Goal: Information Seeking & Learning: Learn about a topic

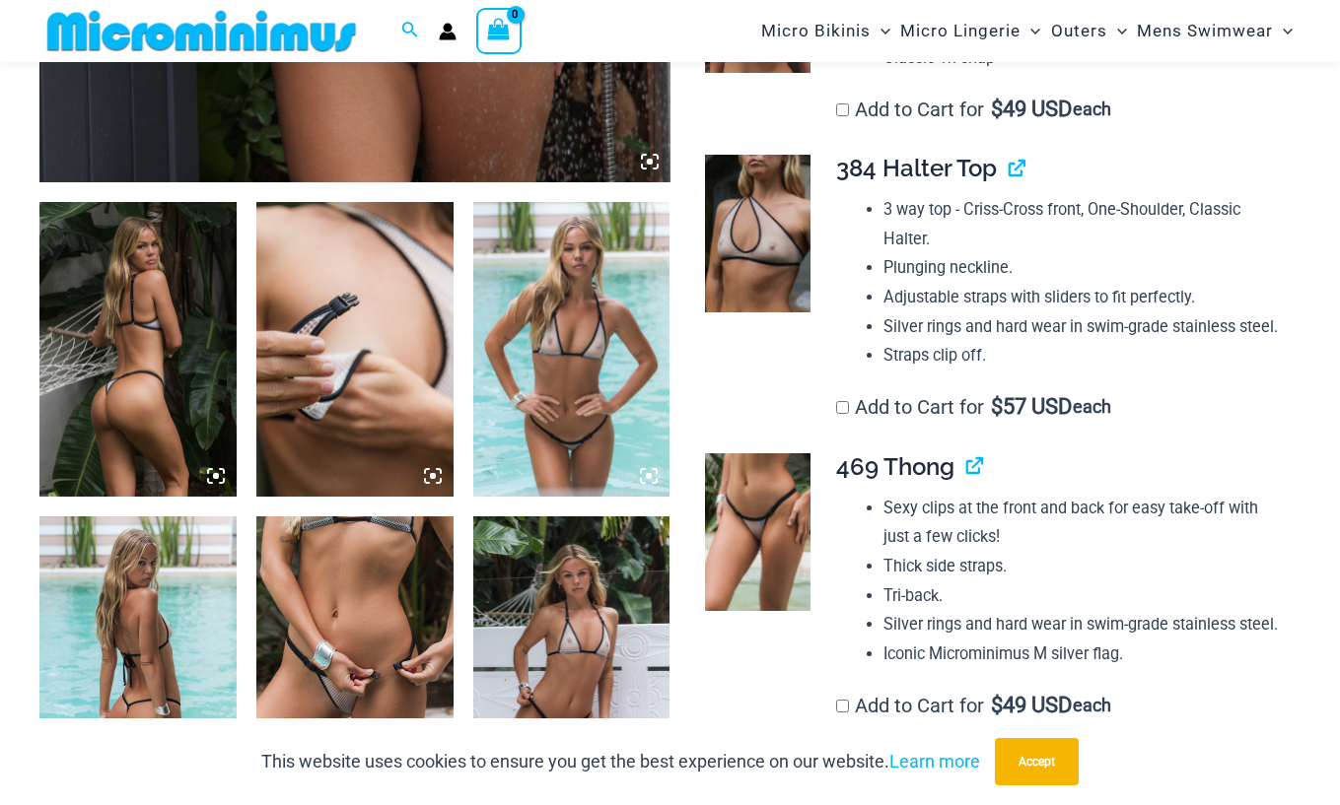
scroll to position [969, 0]
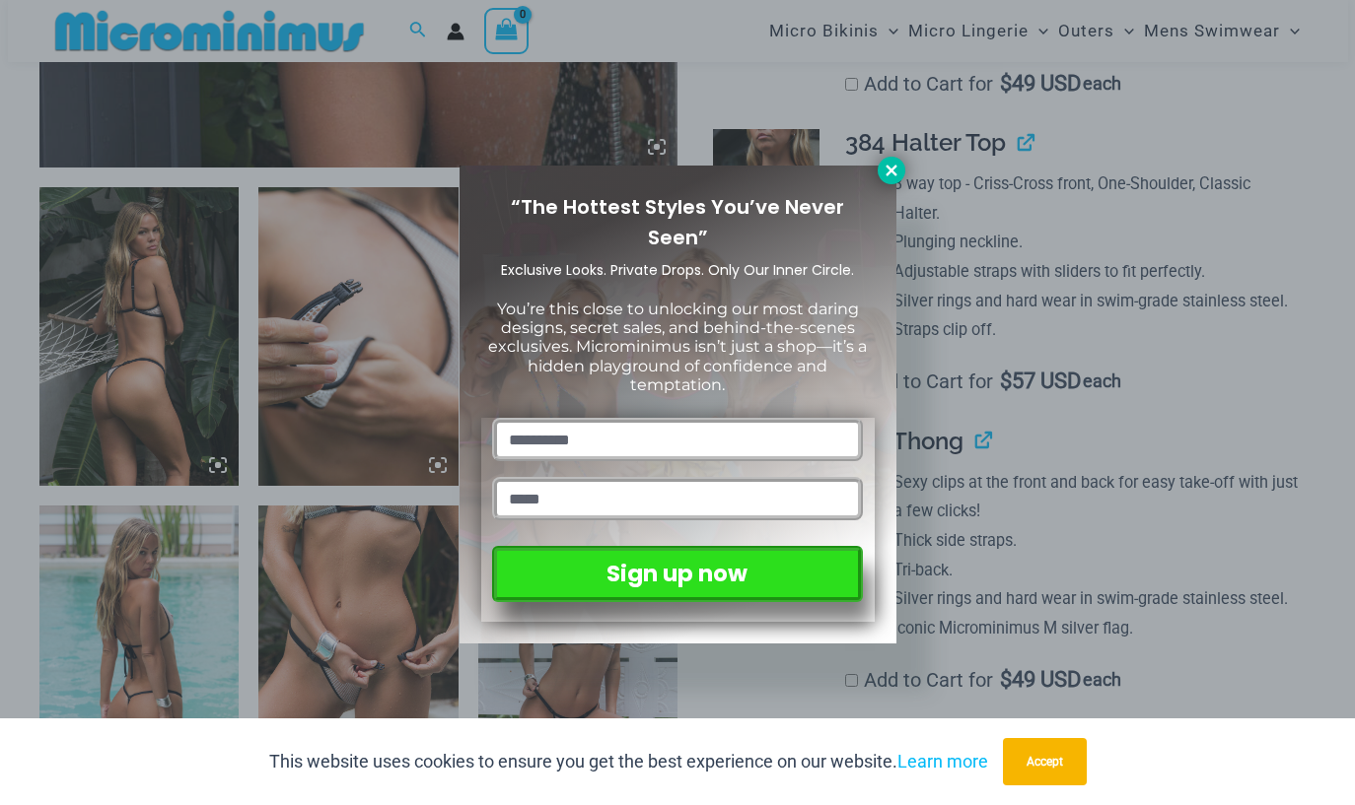
click at [892, 170] on icon at bounding box center [891, 171] width 18 height 18
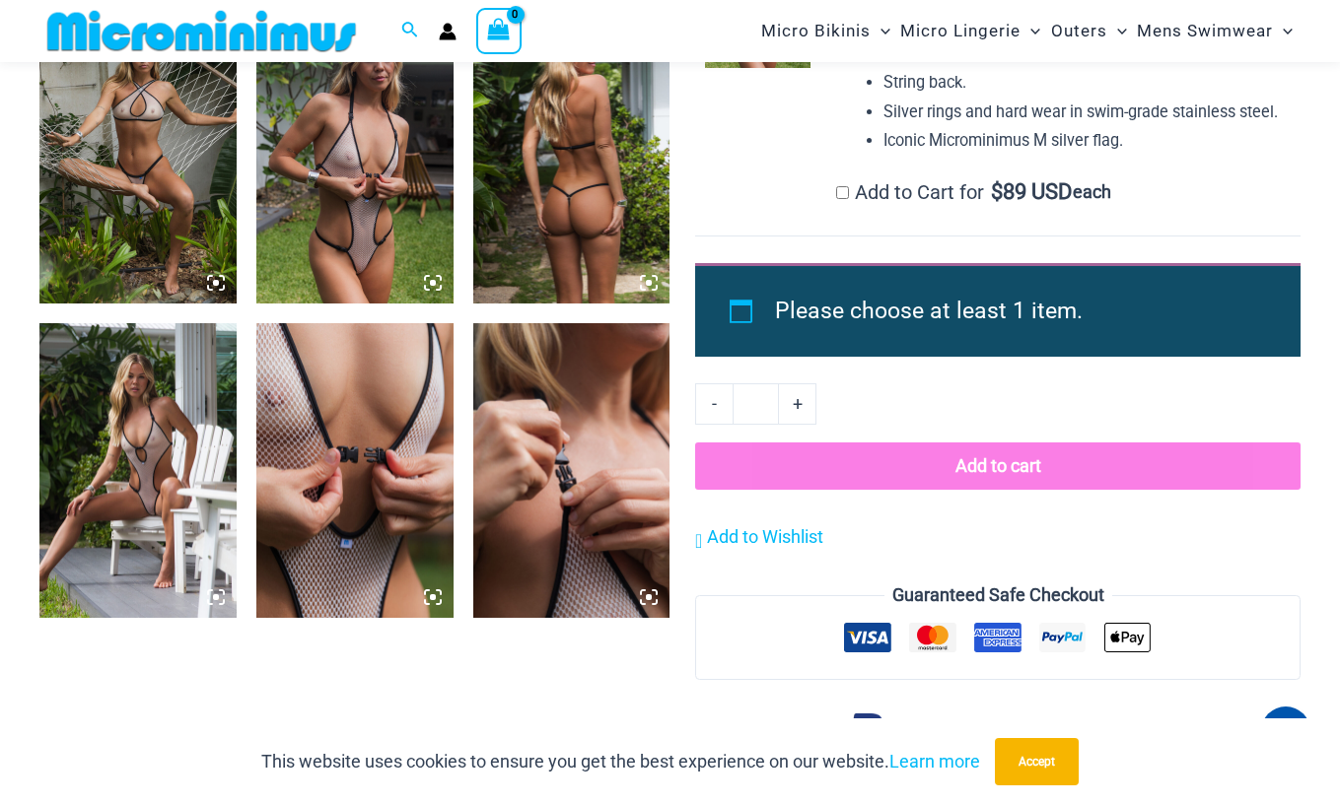
scroll to position [2152, 0]
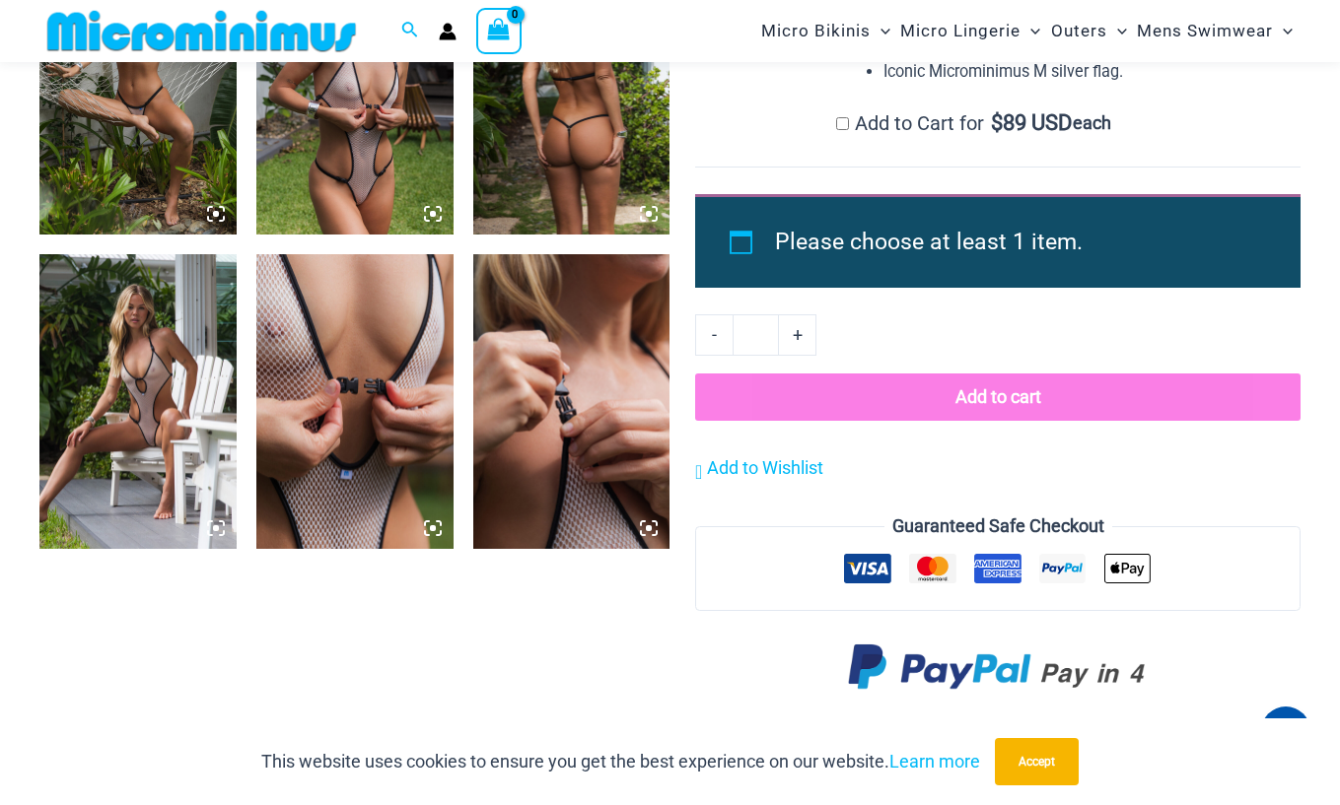
click at [141, 387] on img at bounding box center [137, 402] width 197 height 296
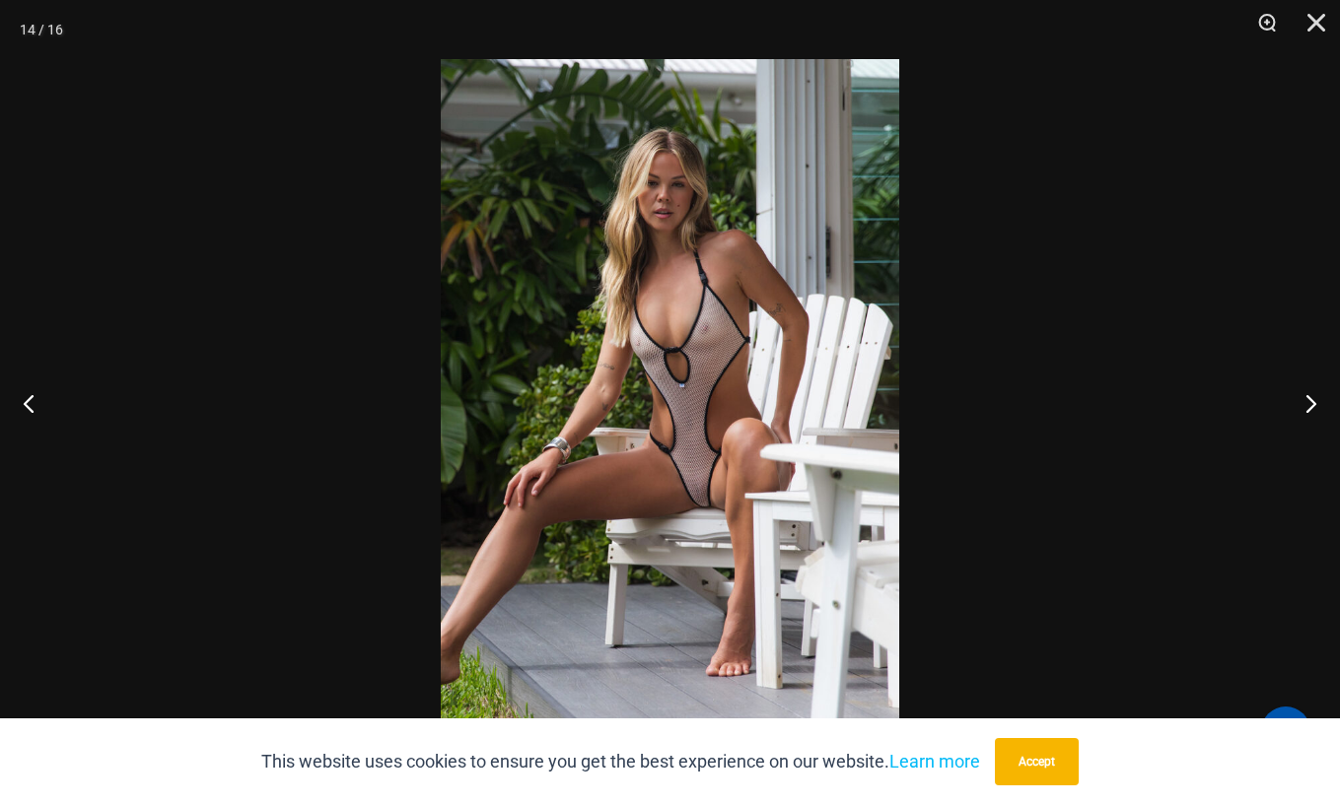
click at [687, 490] on img at bounding box center [670, 402] width 458 height 687
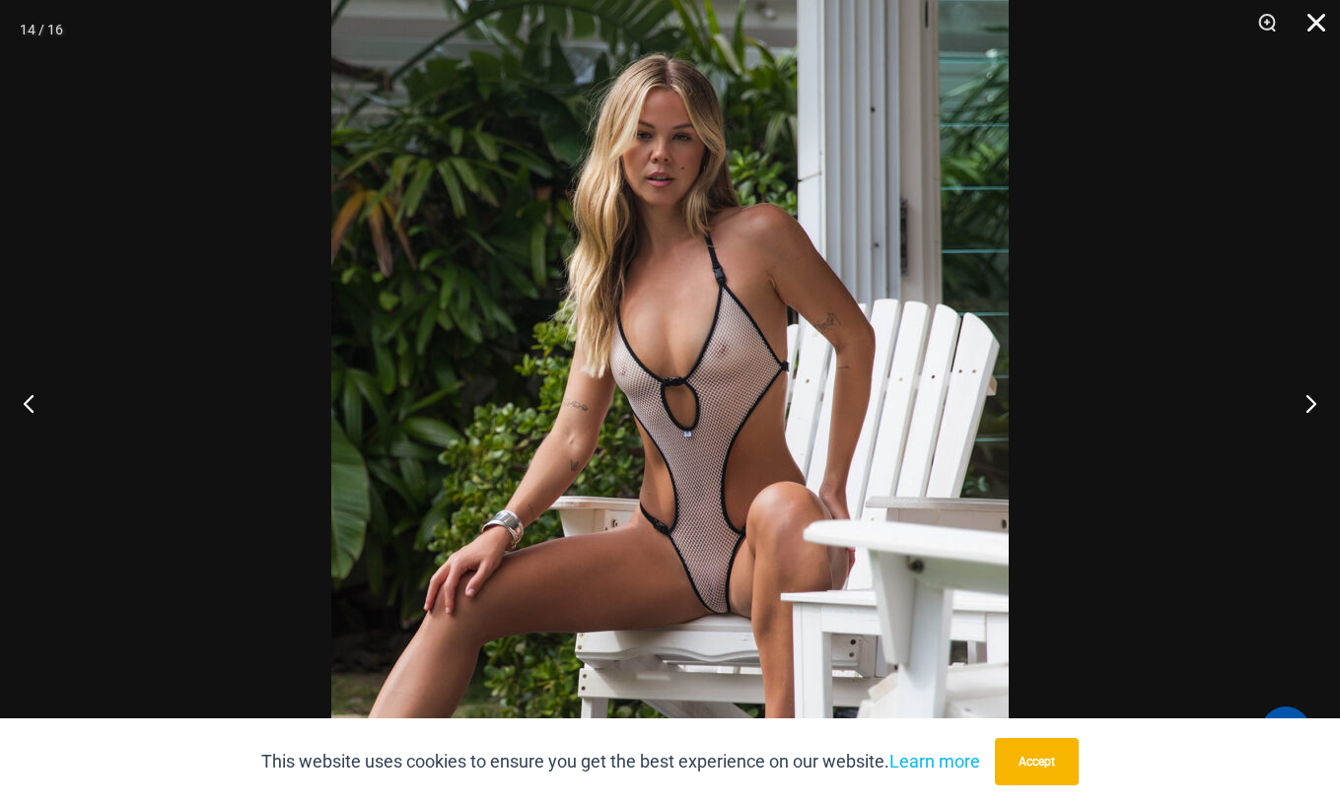
click at [1313, 26] on button "Close" at bounding box center [1309, 29] width 49 height 59
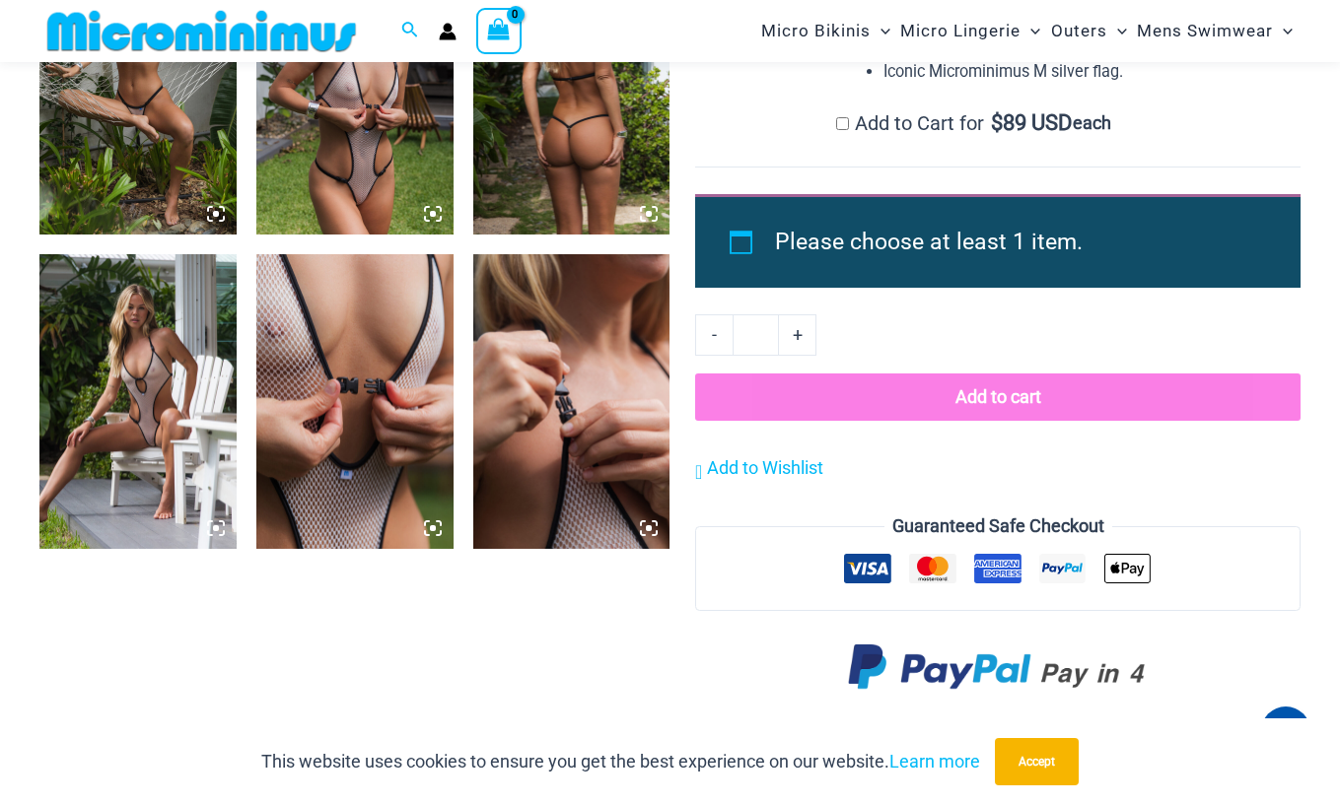
click at [383, 169] on img at bounding box center [354, 87] width 197 height 296
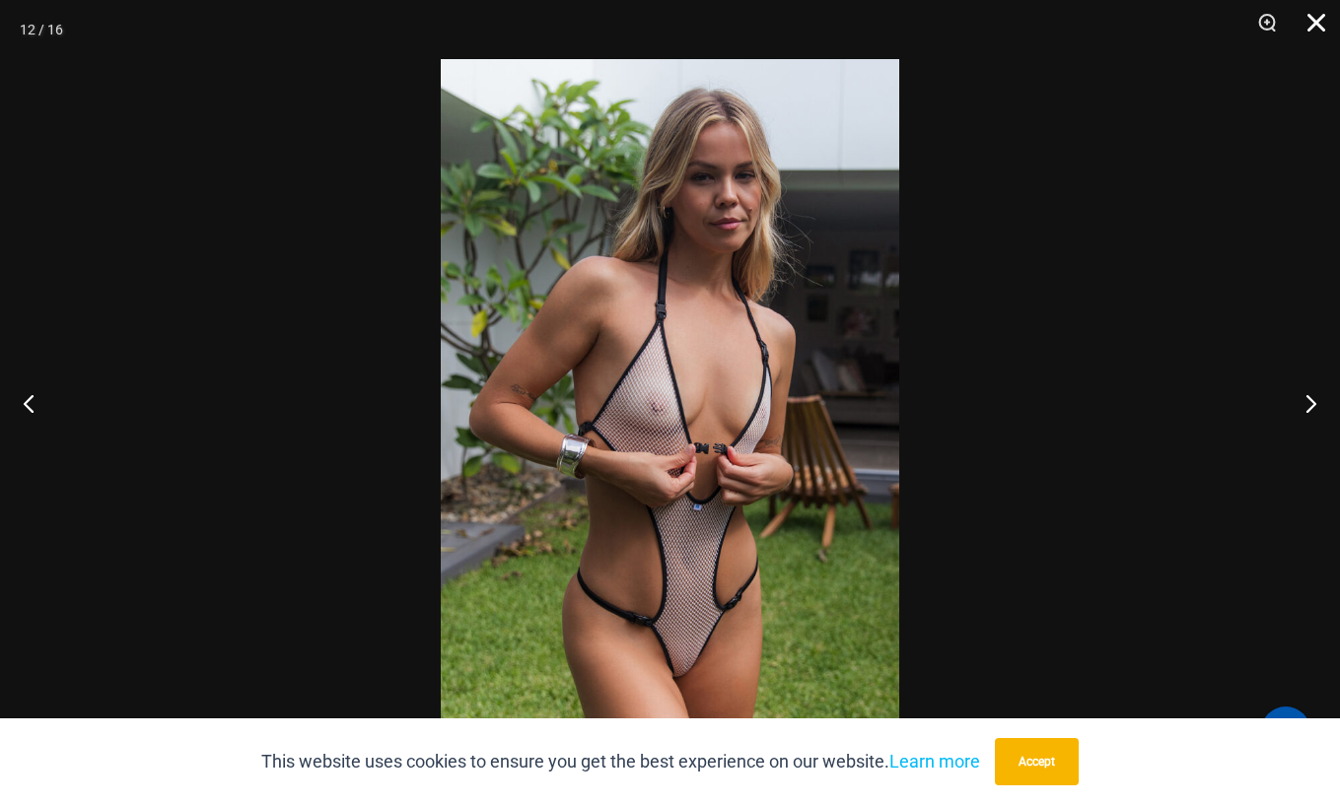
click at [1326, 22] on button "Close" at bounding box center [1309, 29] width 49 height 59
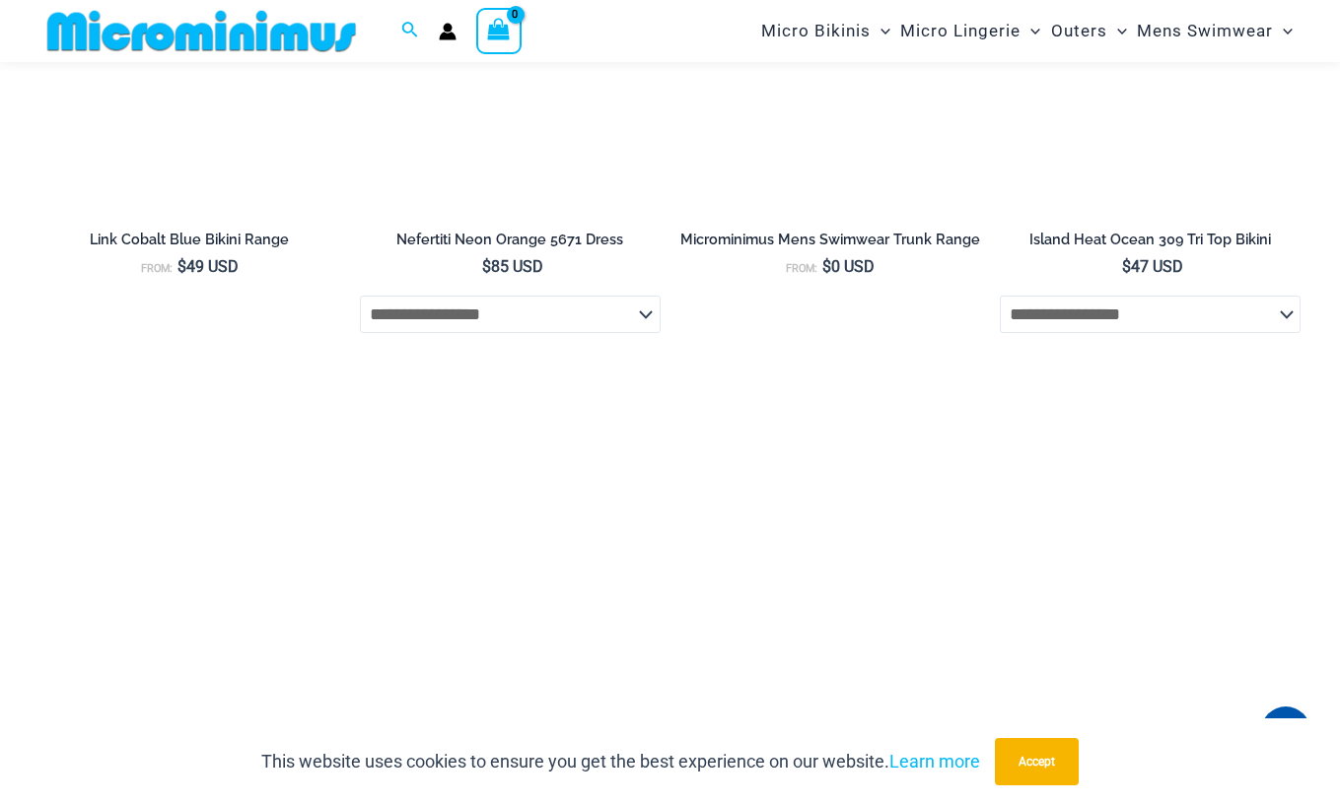
scroll to position [4518, 0]
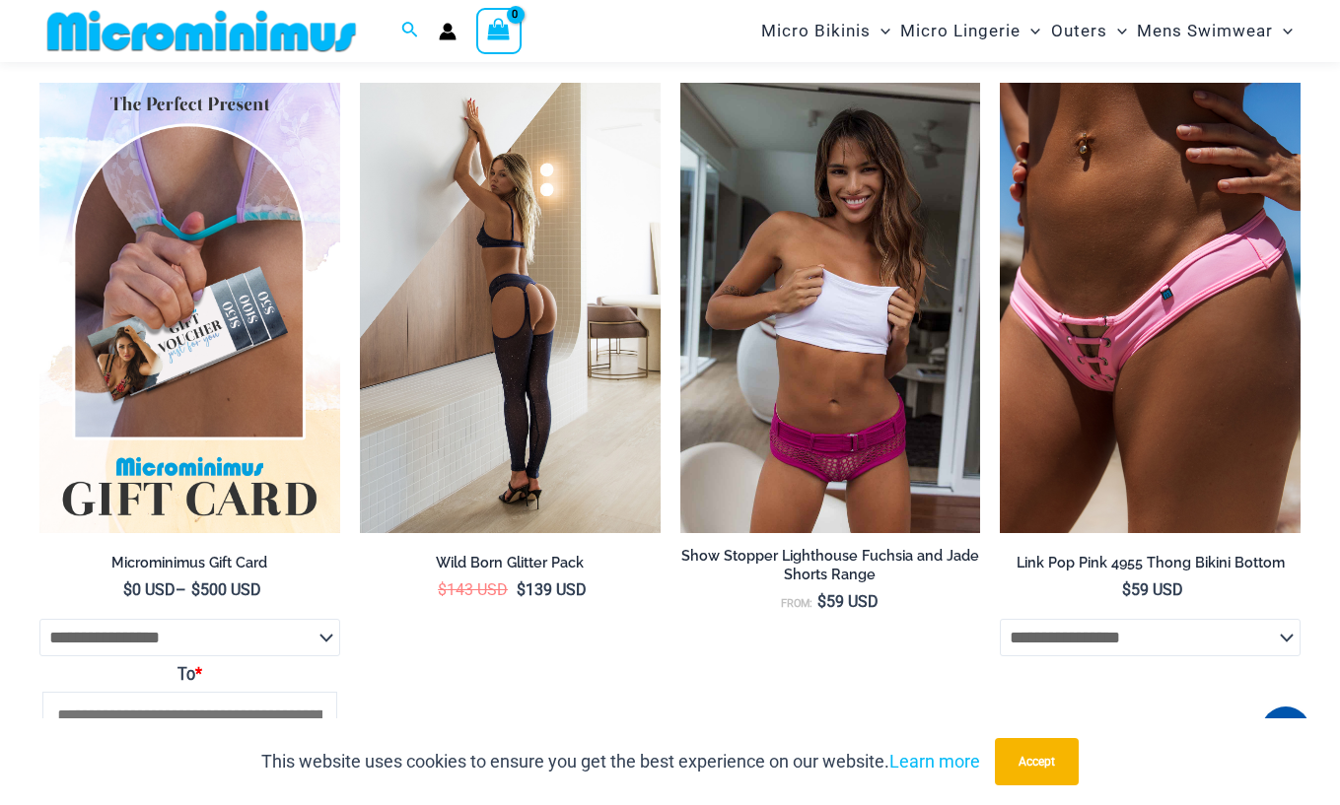
click at [565, 482] on img at bounding box center [510, 308] width 301 height 451
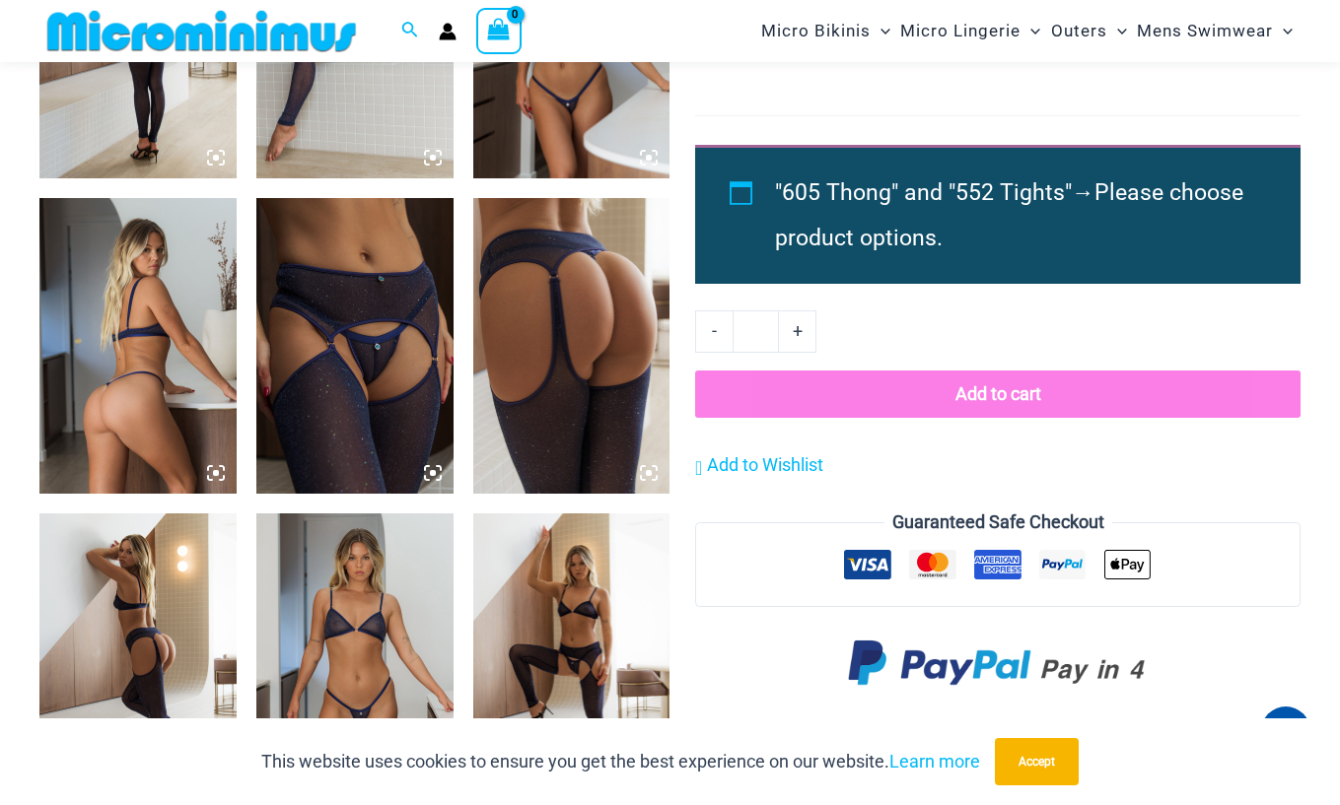
scroll to position [1165, 0]
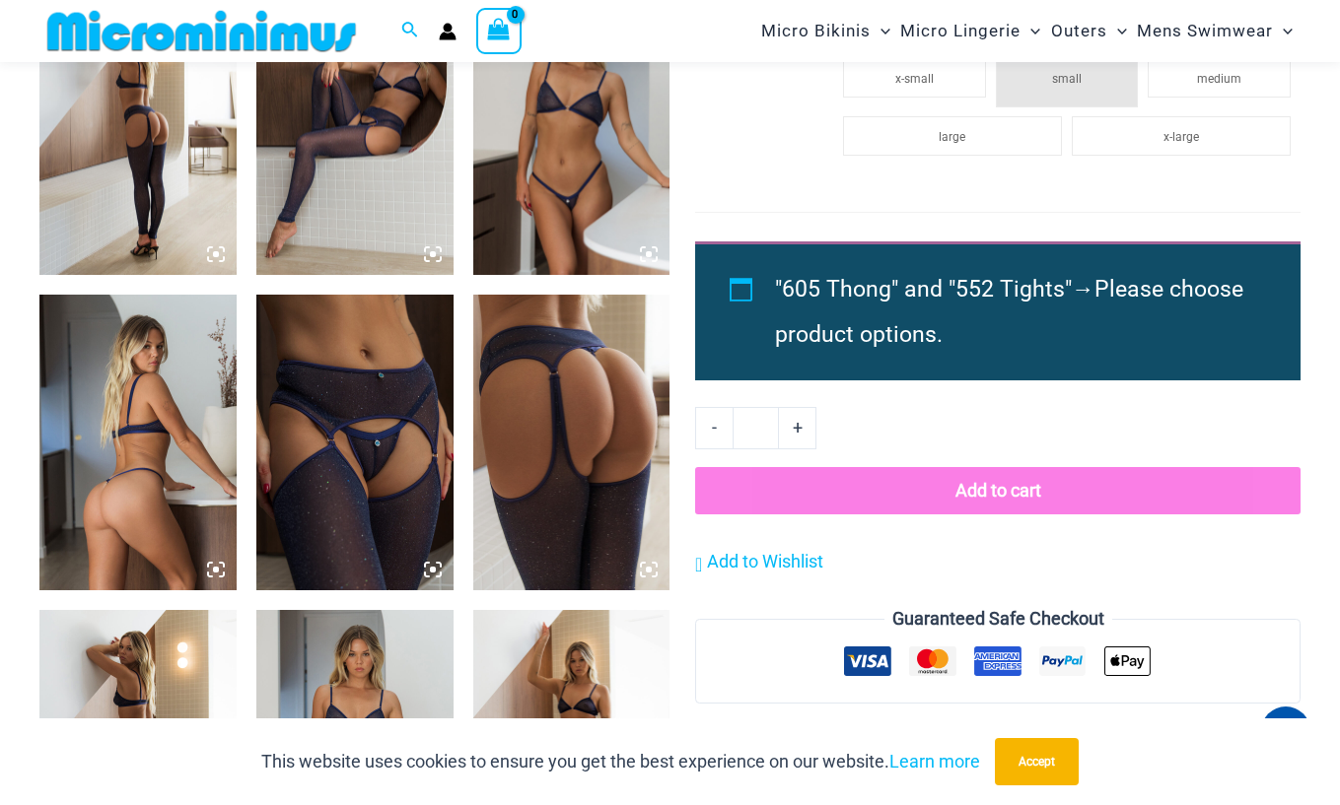
click at [358, 446] on img at bounding box center [354, 443] width 197 height 296
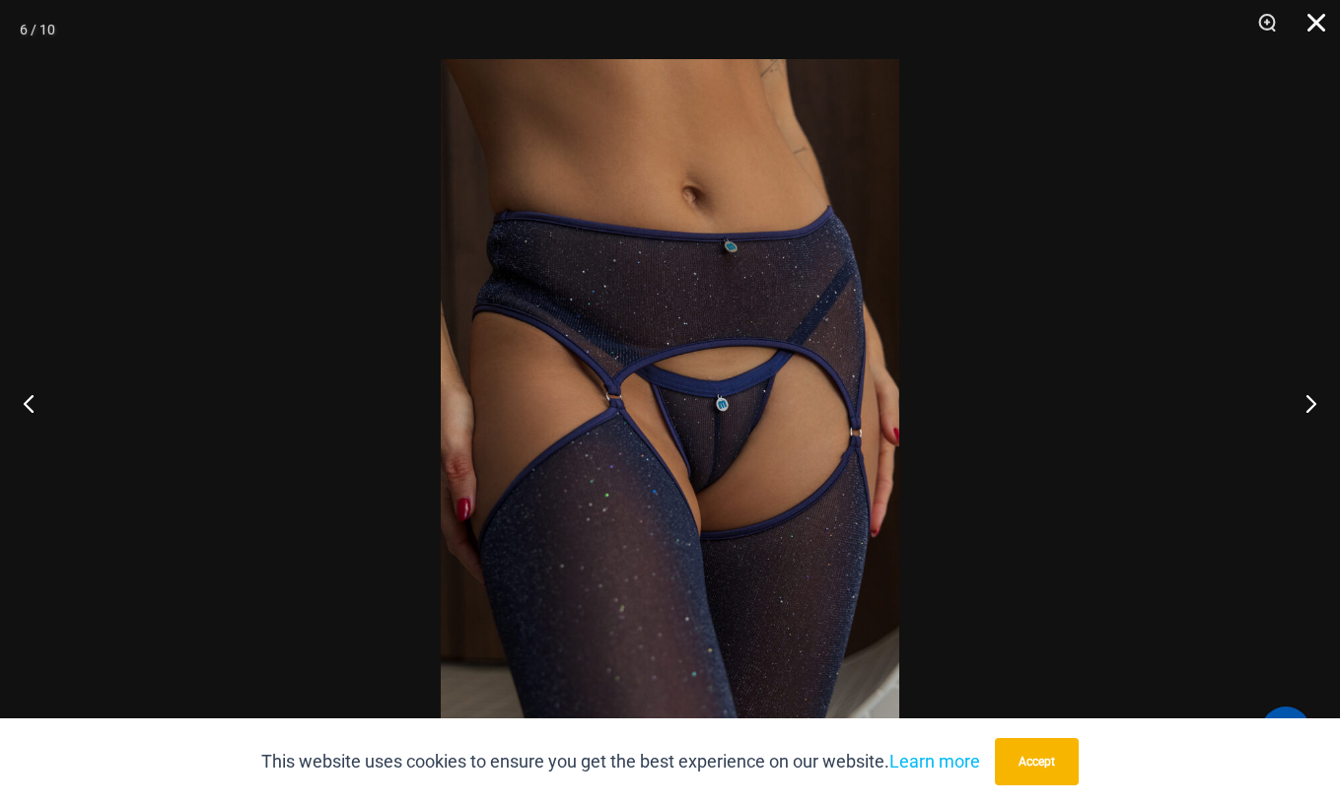
click at [1315, 27] on button "Close" at bounding box center [1309, 29] width 49 height 59
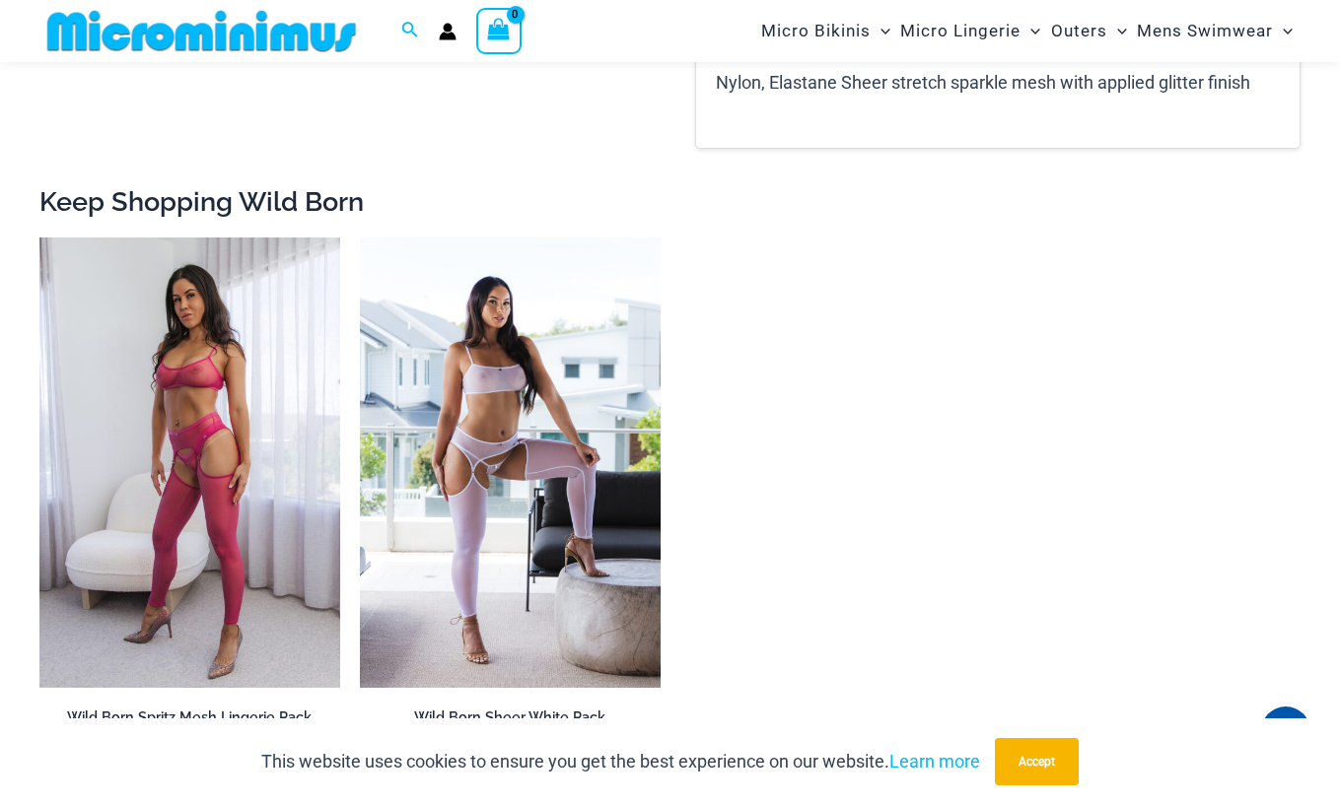
scroll to position [2250, 0]
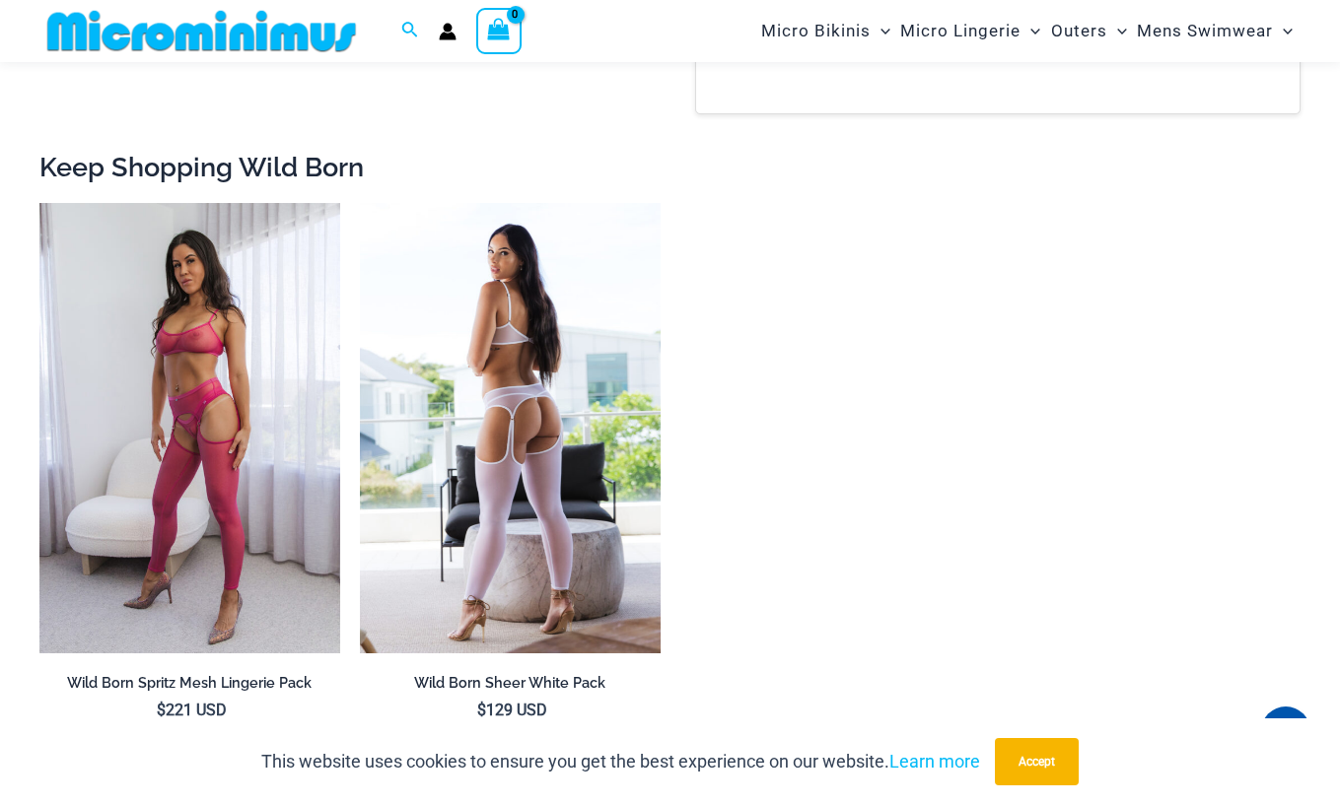
click at [479, 447] on img at bounding box center [510, 428] width 301 height 451
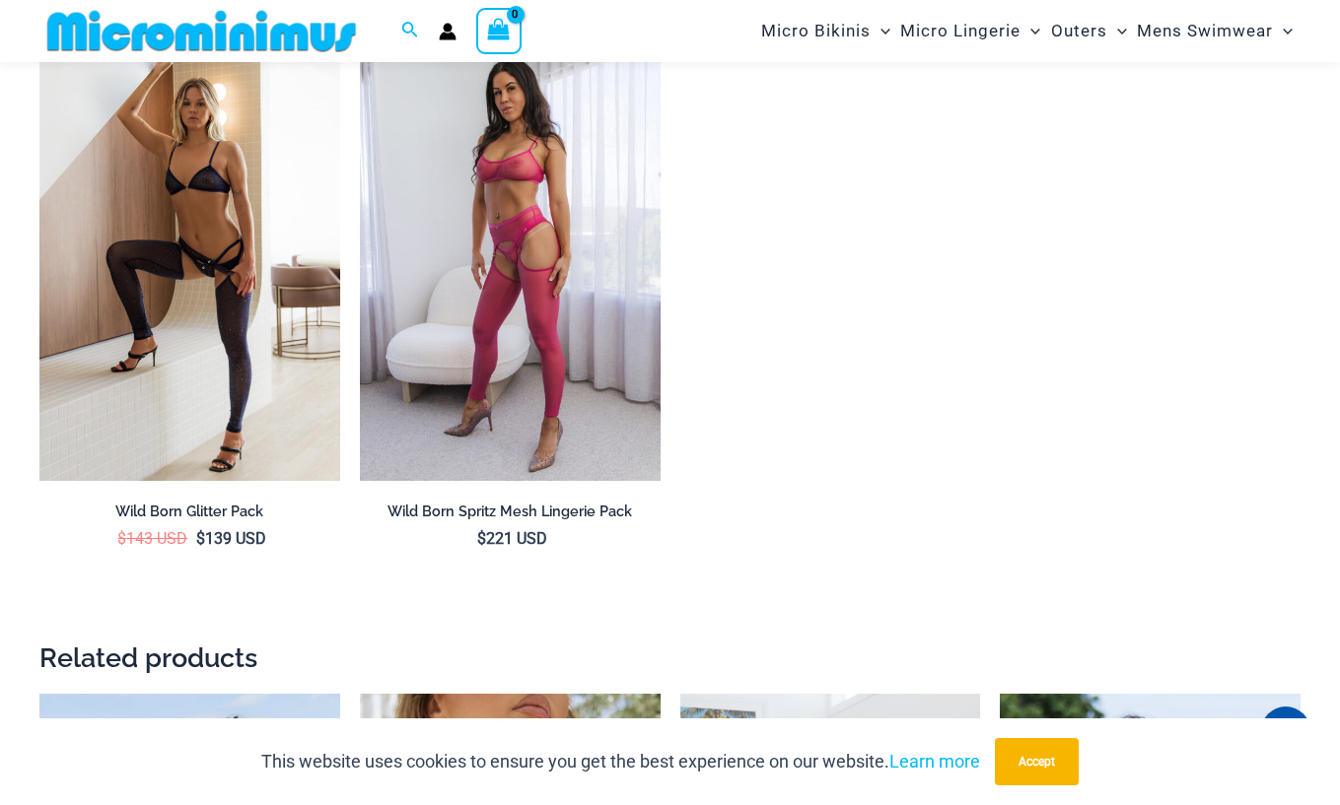
scroll to position [1758, 0]
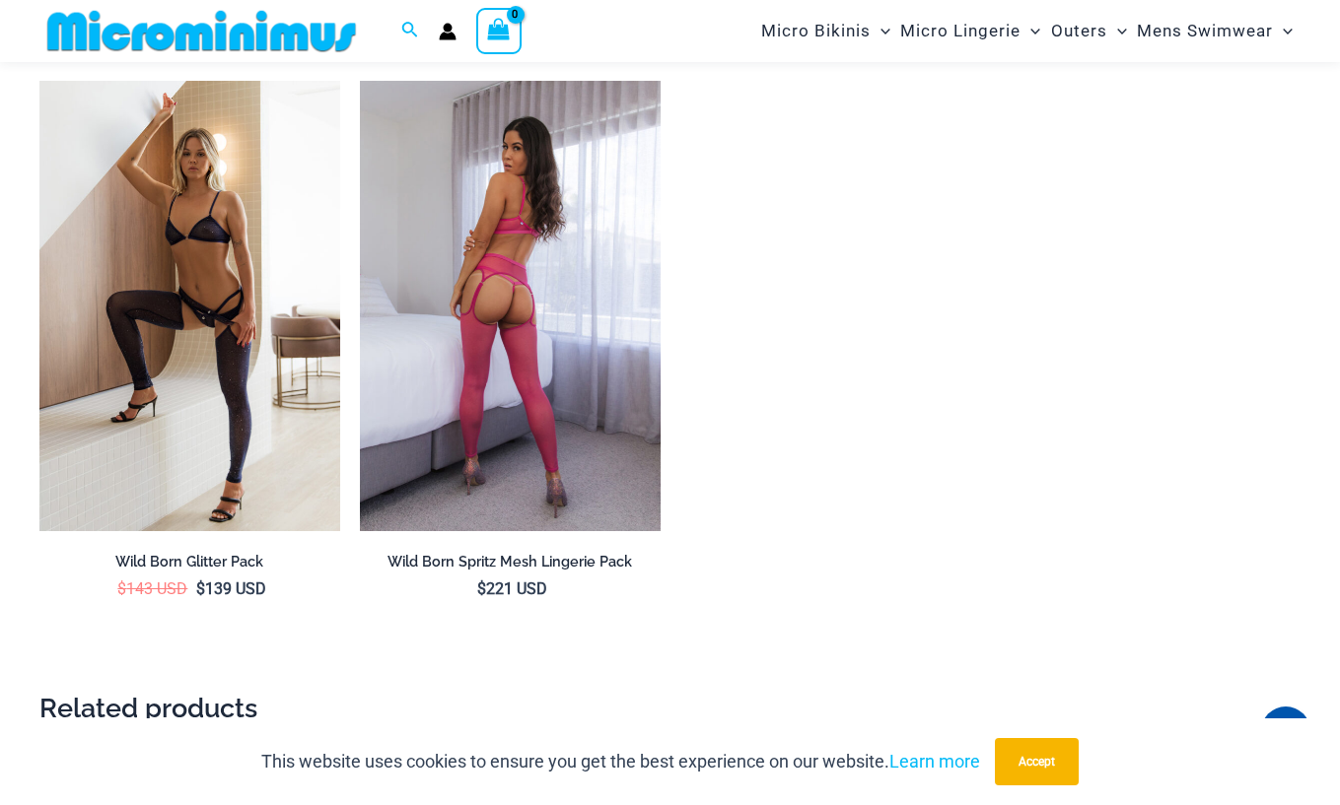
click at [556, 264] on img at bounding box center [510, 306] width 301 height 451
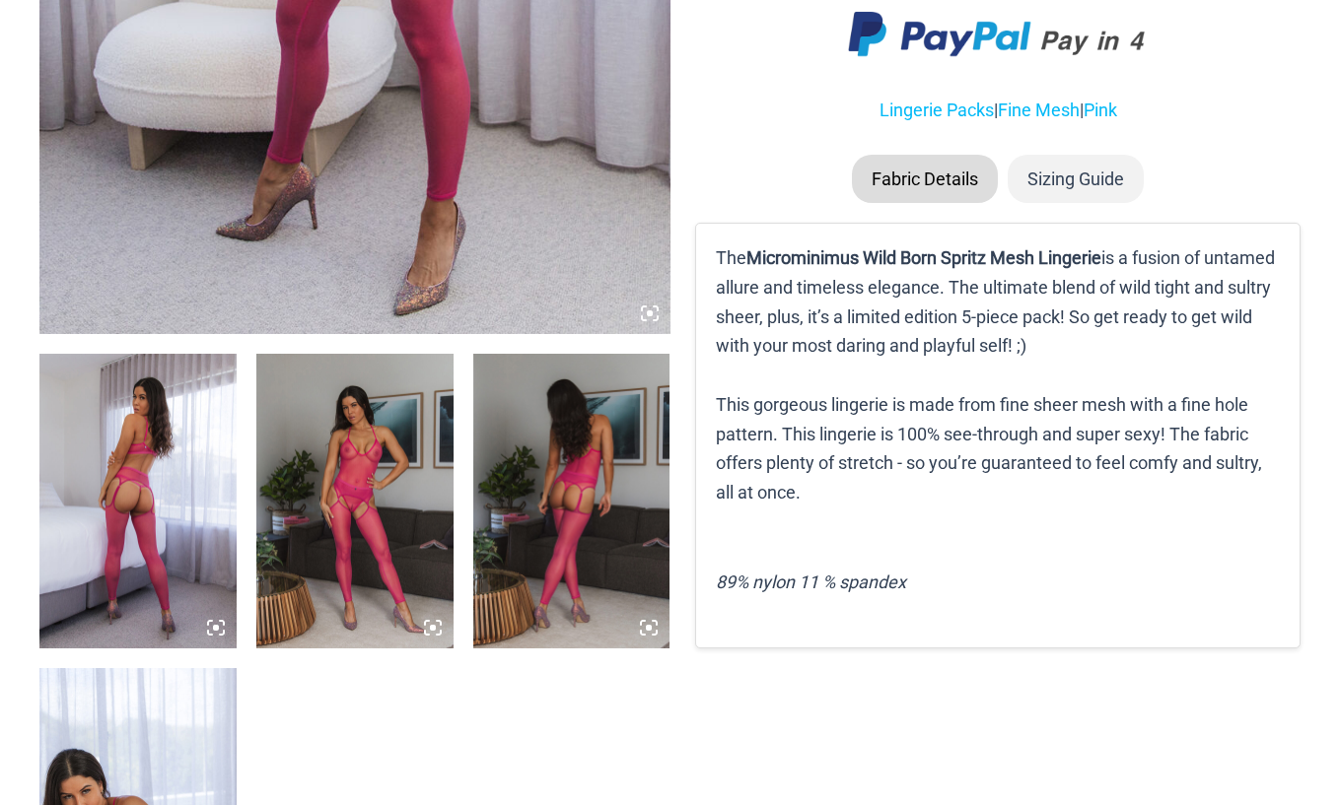
scroll to position [887, 0]
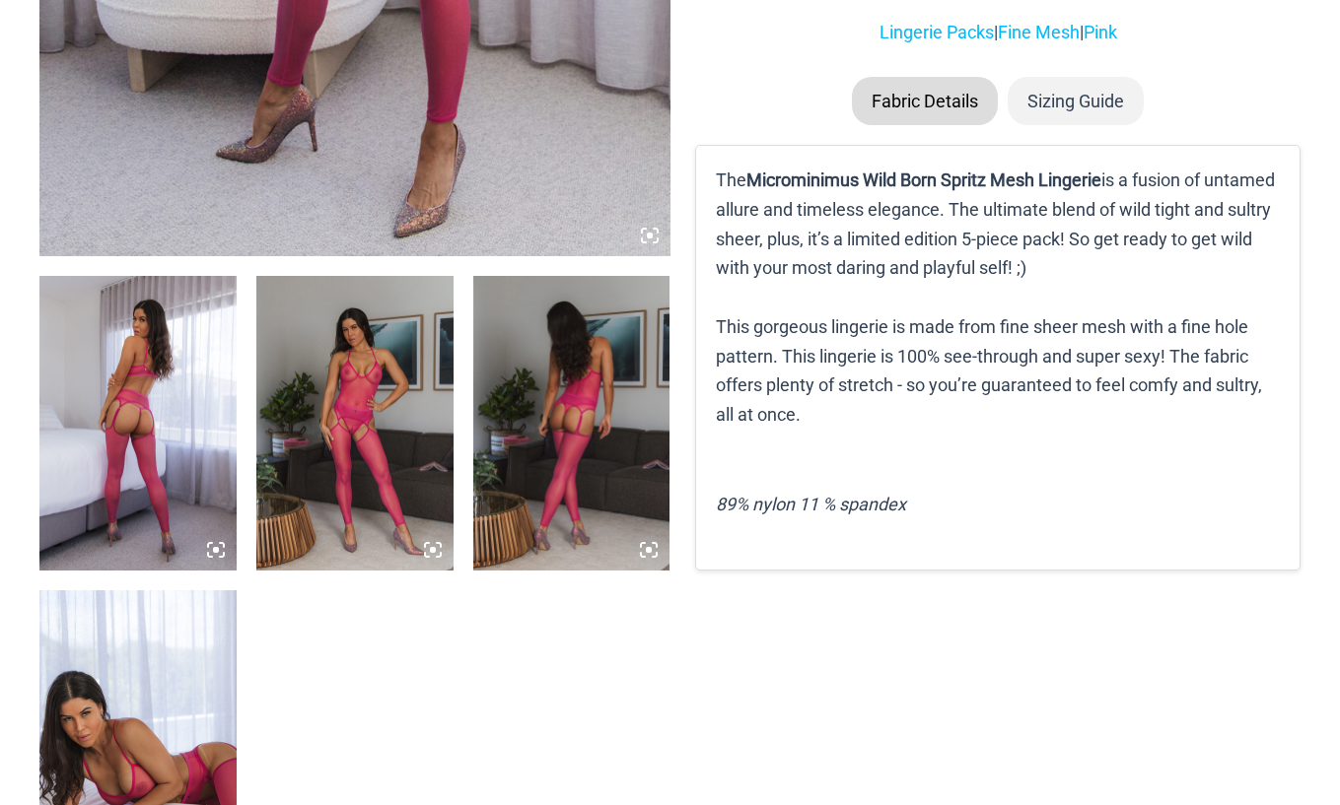
click at [358, 437] on img at bounding box center [354, 424] width 197 height 296
click at [441, 547] on icon at bounding box center [439, 545] width 4 height 4
click at [388, 503] on img at bounding box center [354, 424] width 197 height 296
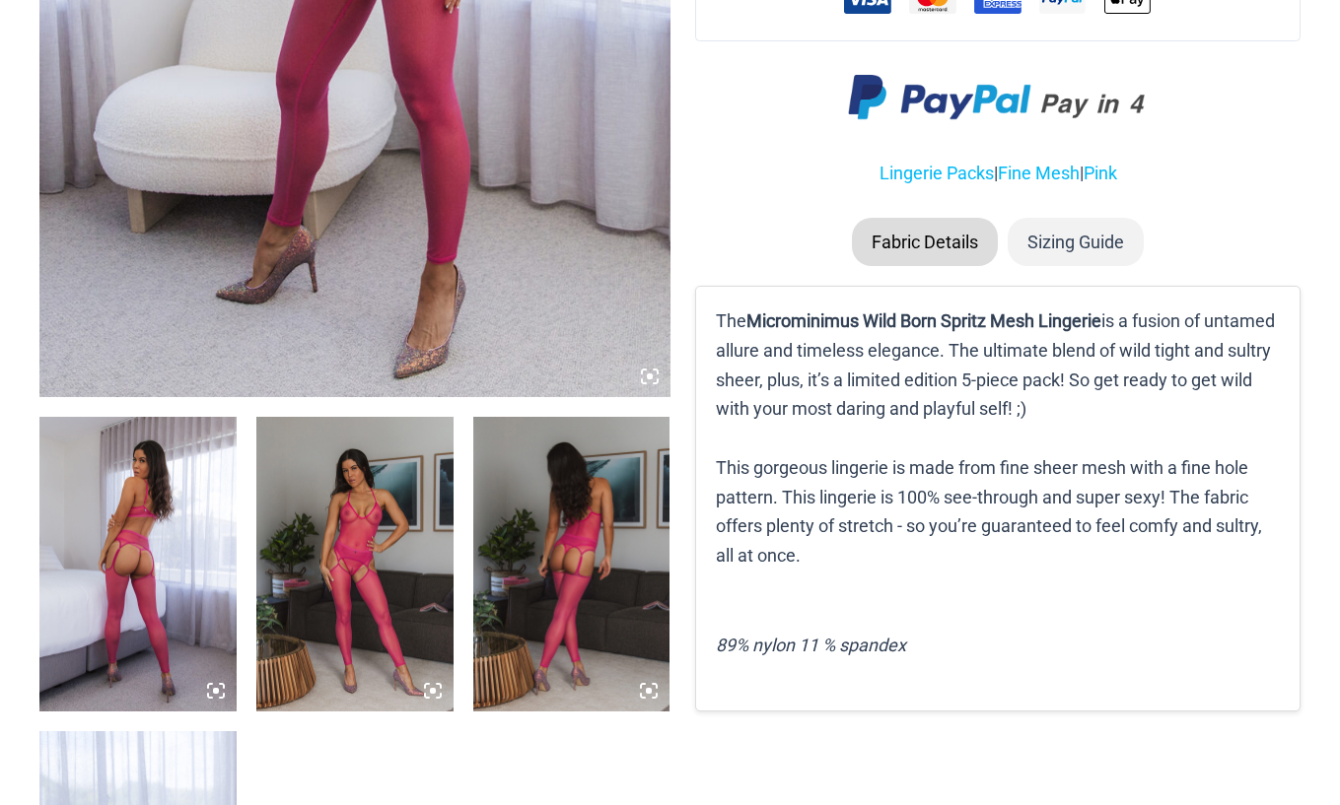
scroll to position [789, 0]
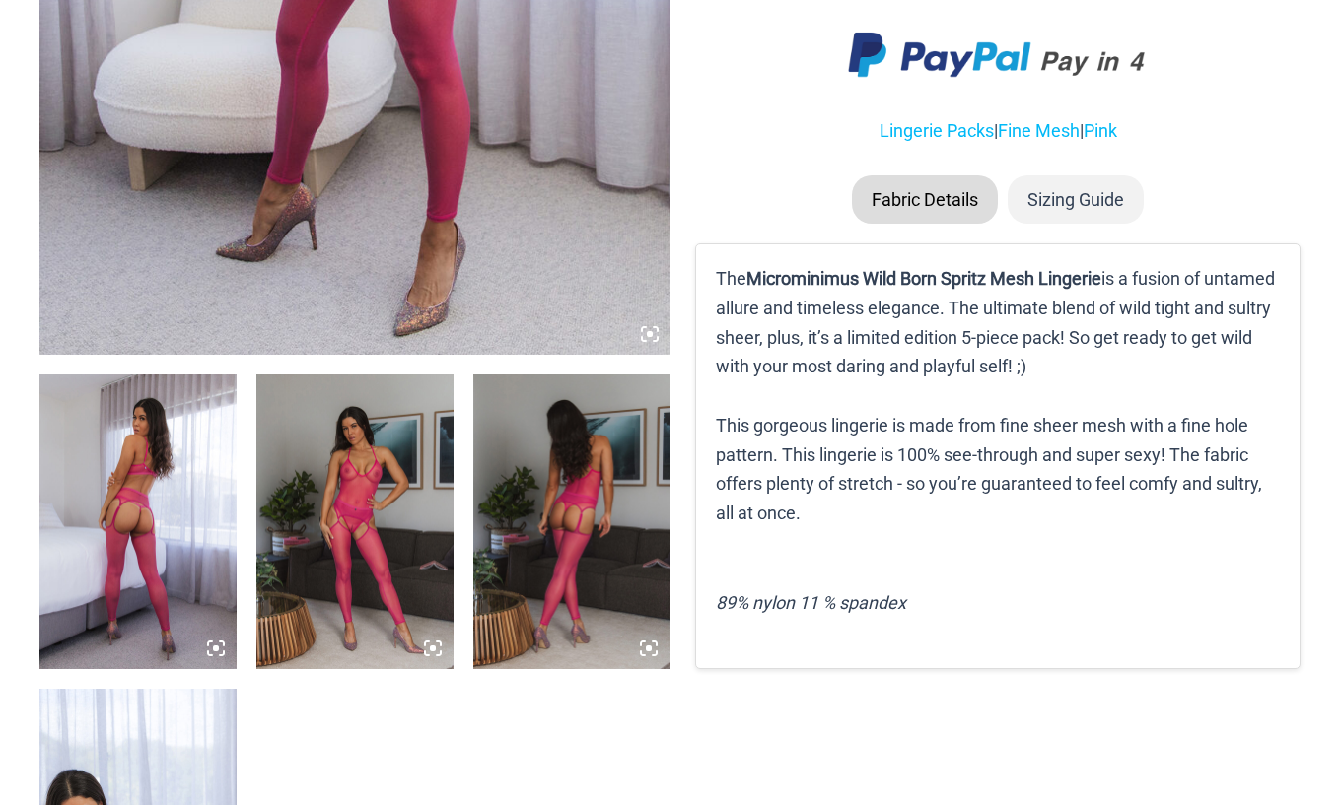
click at [389, 503] on img at bounding box center [354, 523] width 197 height 296
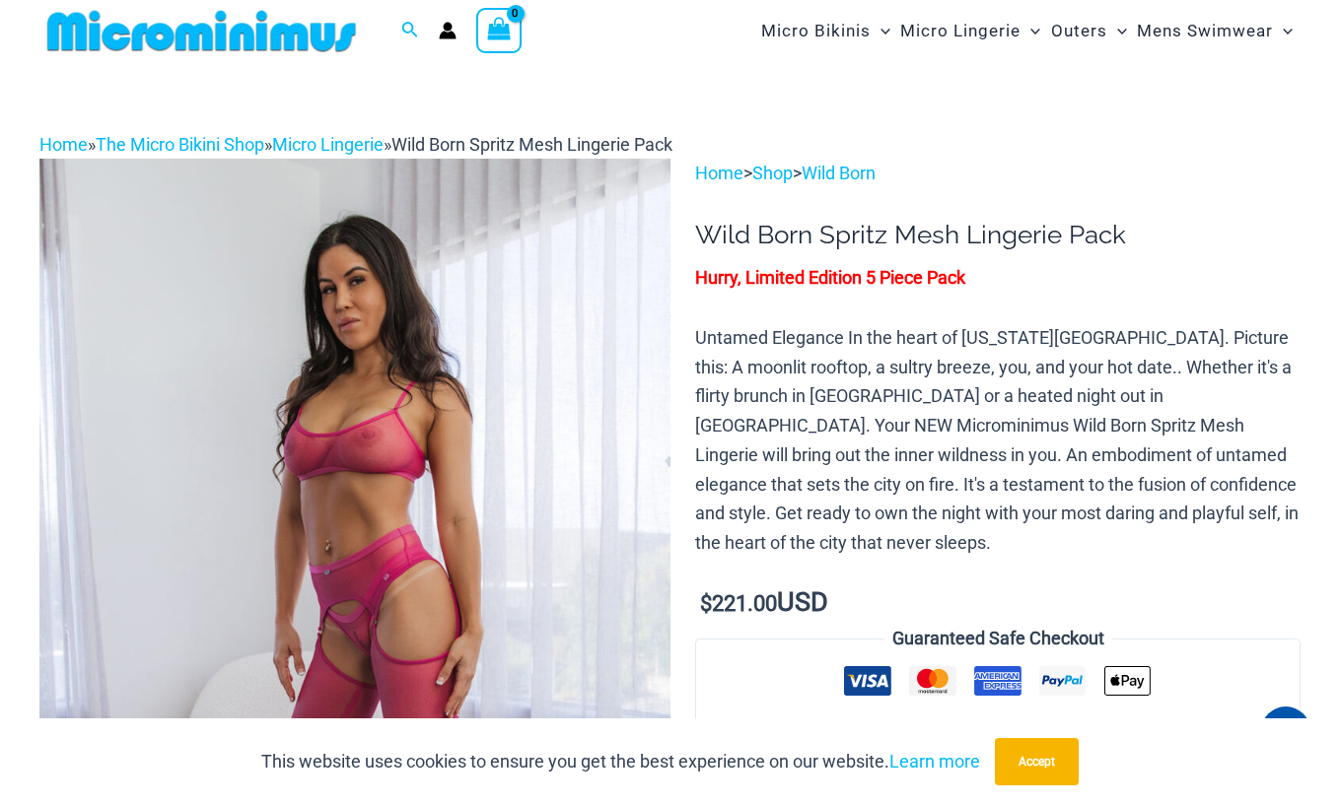
scroll to position [0, 0]
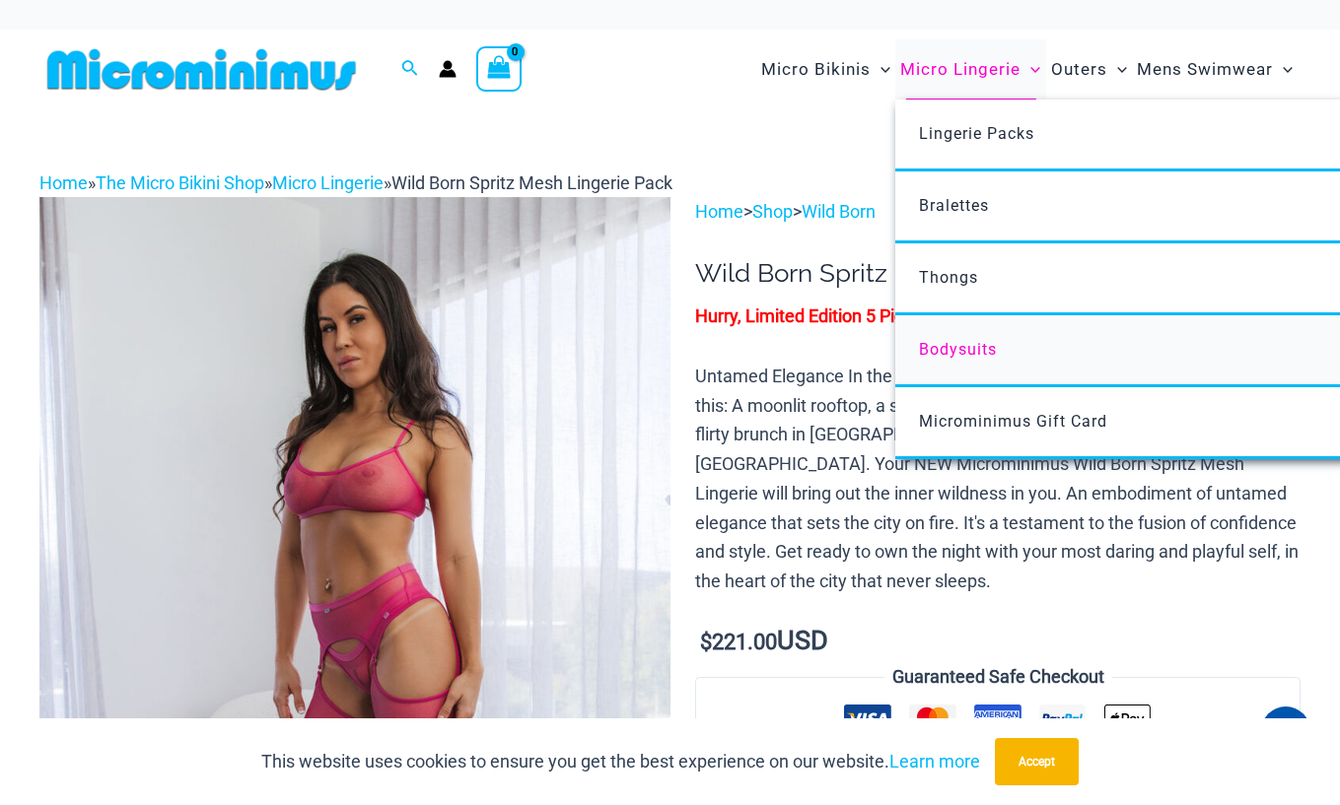
click at [945, 361] on link "Bodysuits" at bounding box center [1188, 351] width 587 height 72
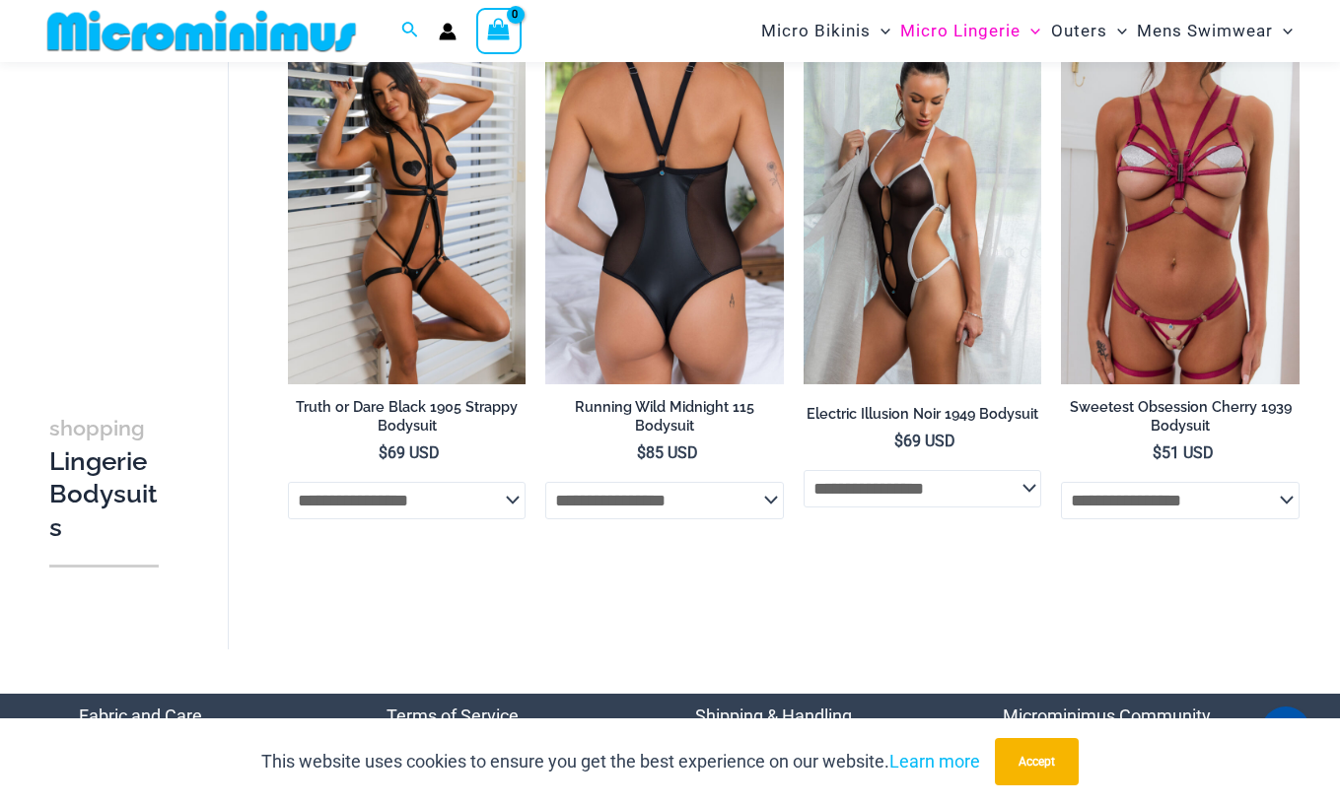
scroll to position [83, 0]
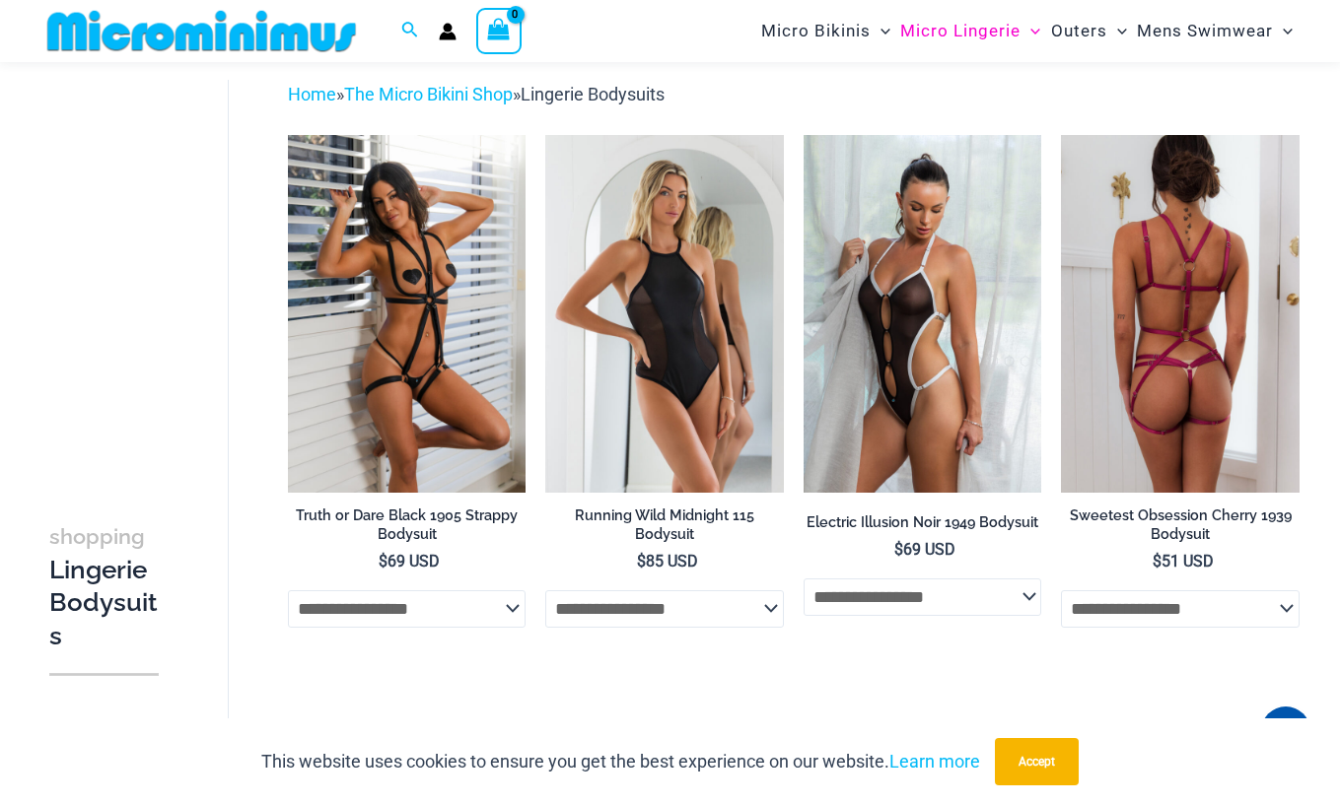
click at [1149, 354] on img at bounding box center [1180, 313] width 239 height 357
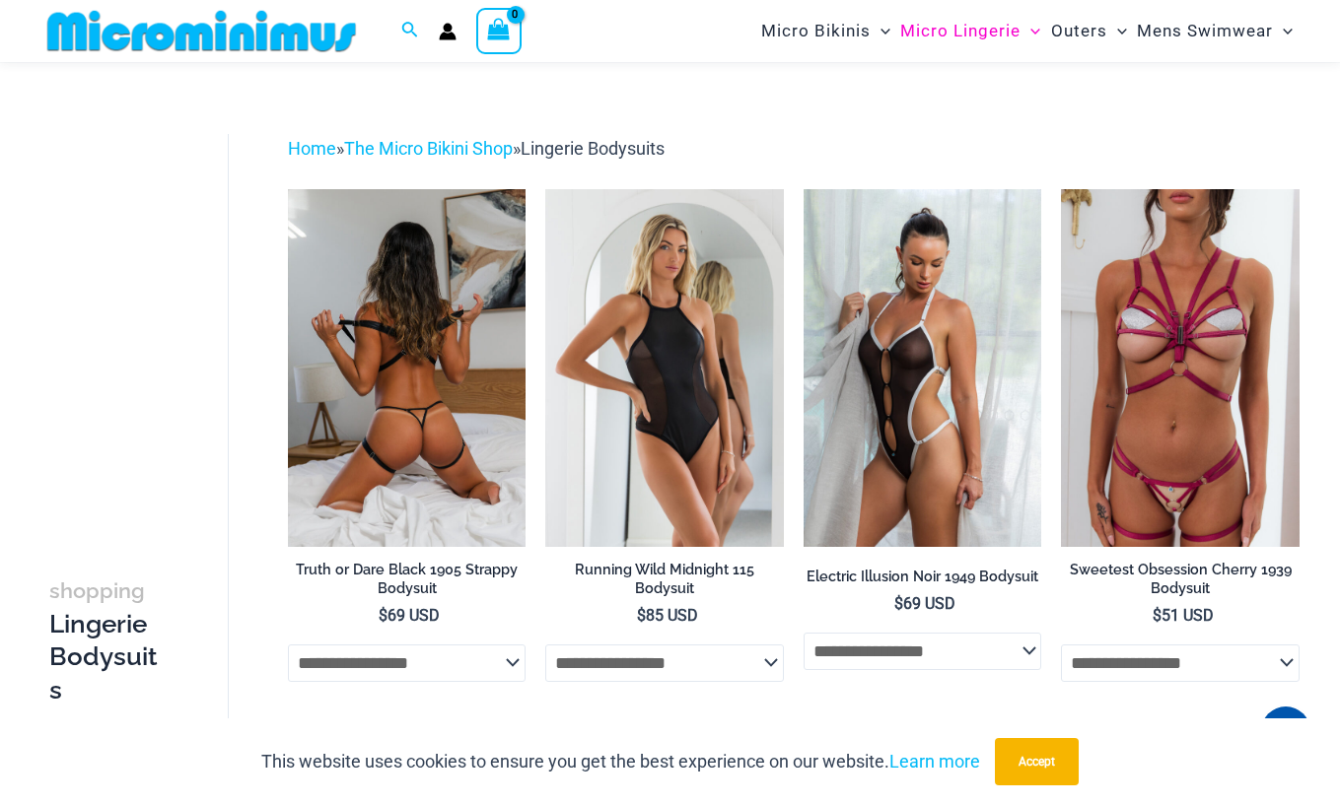
scroll to position [0, 0]
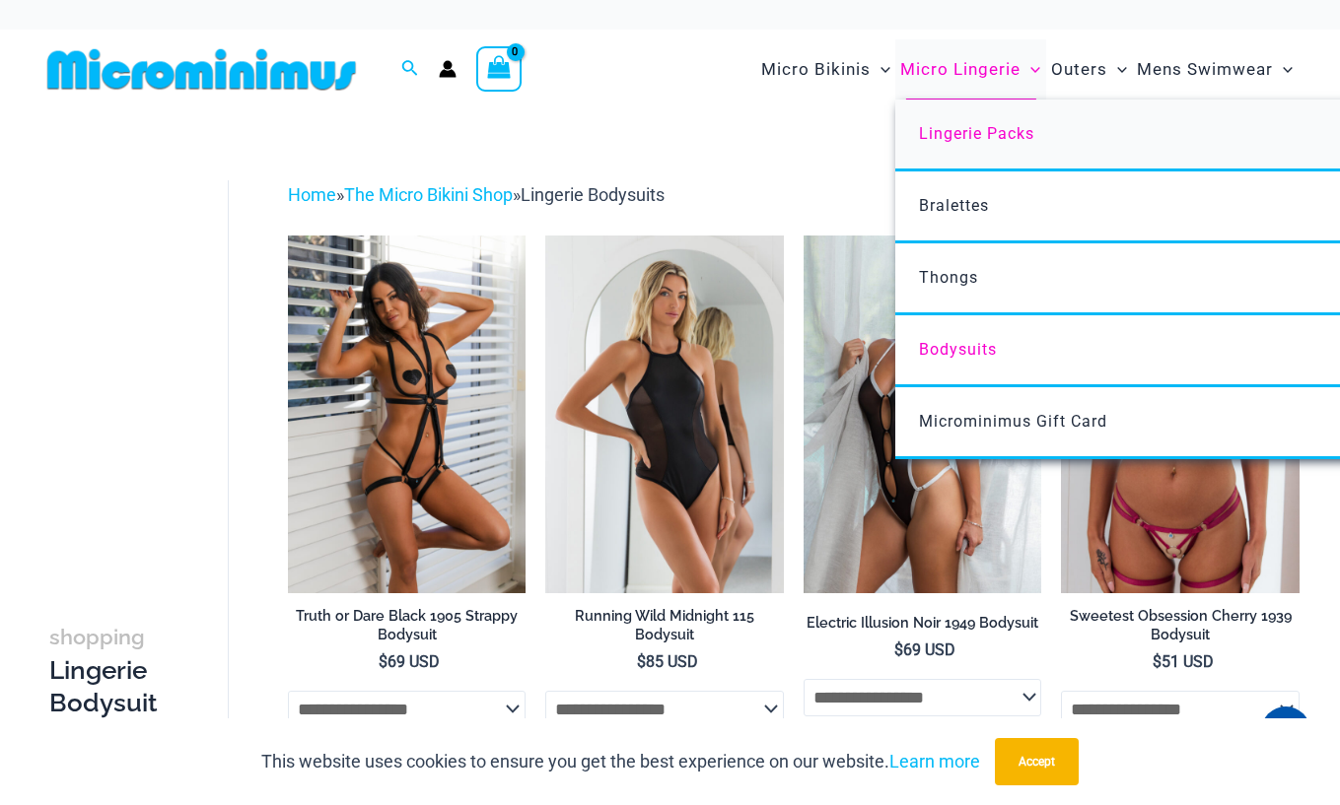
click at [983, 152] on link "Lingerie Packs" at bounding box center [1188, 136] width 587 height 72
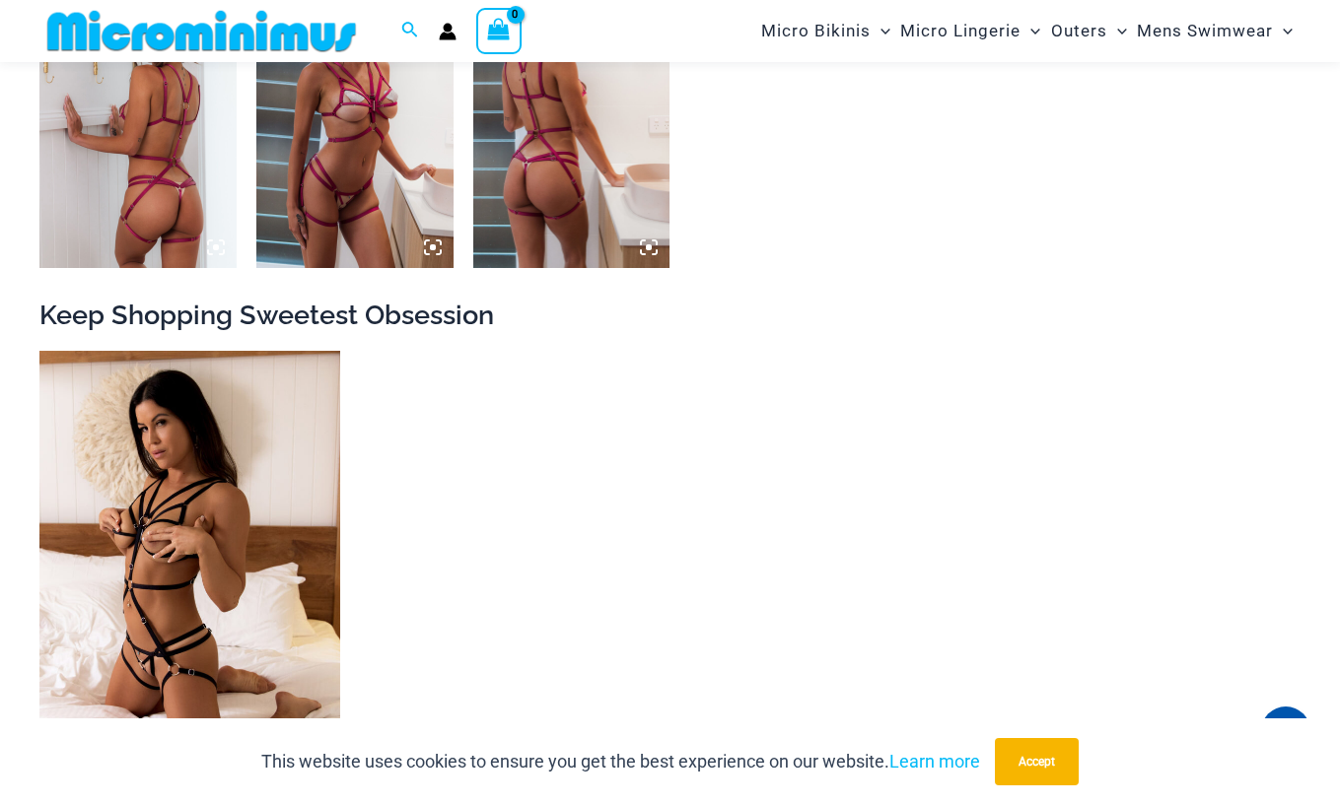
scroll to position [1660, 0]
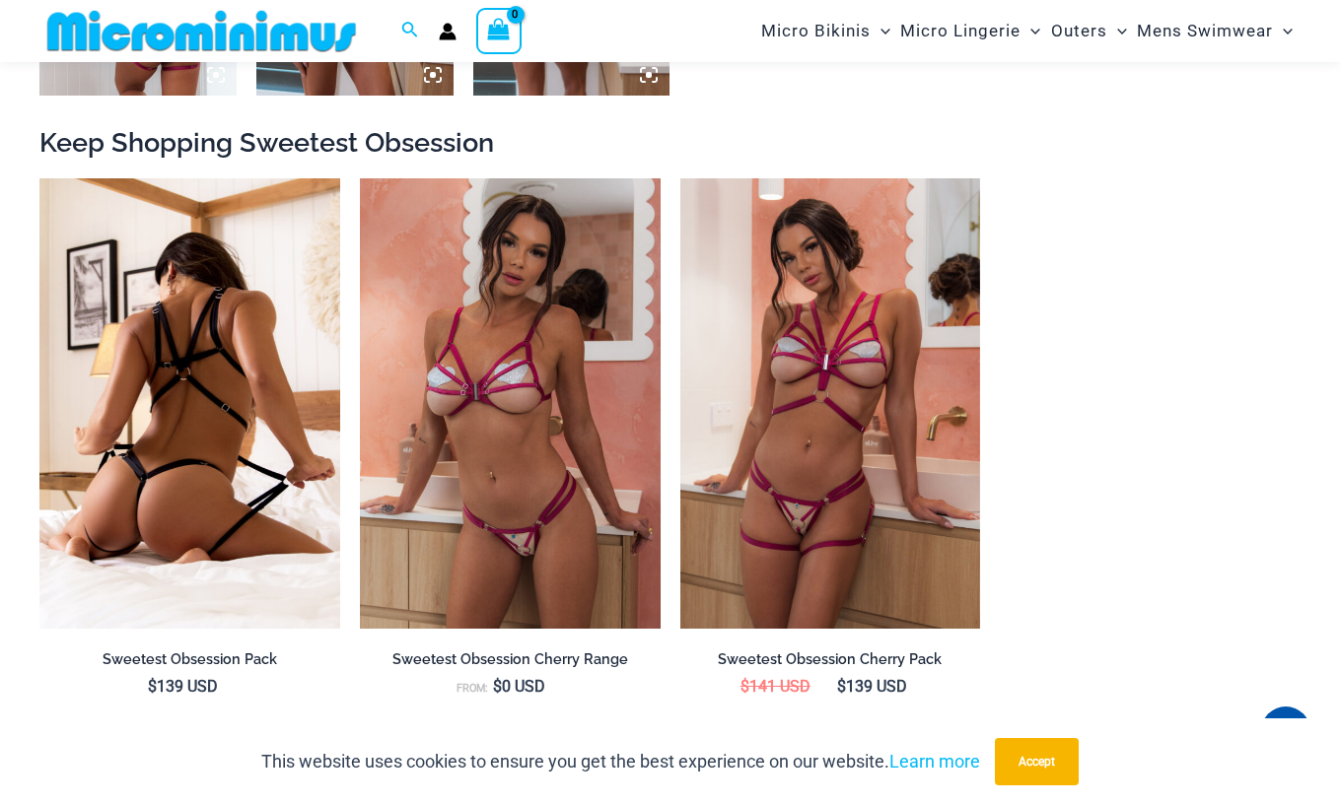
click at [110, 480] on img at bounding box center [189, 403] width 301 height 451
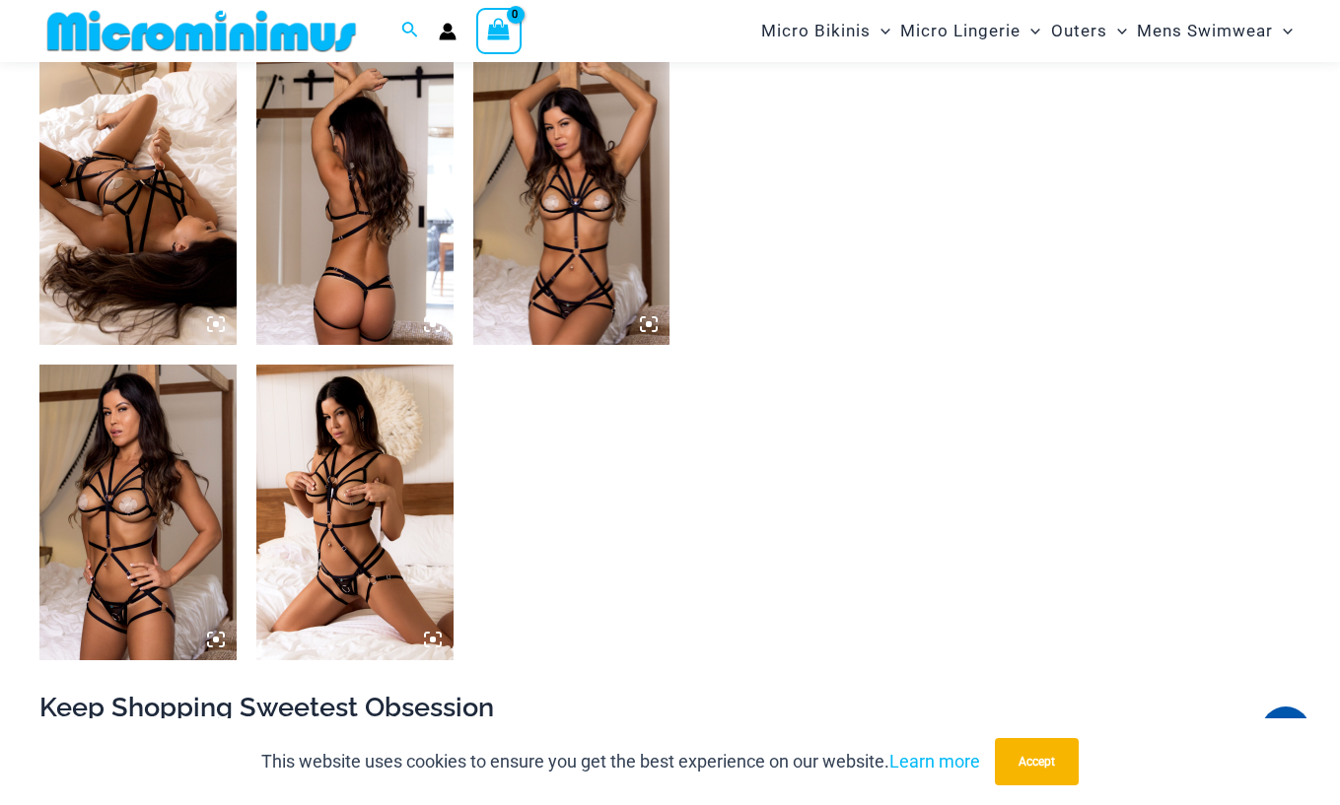
scroll to position [1365, 0]
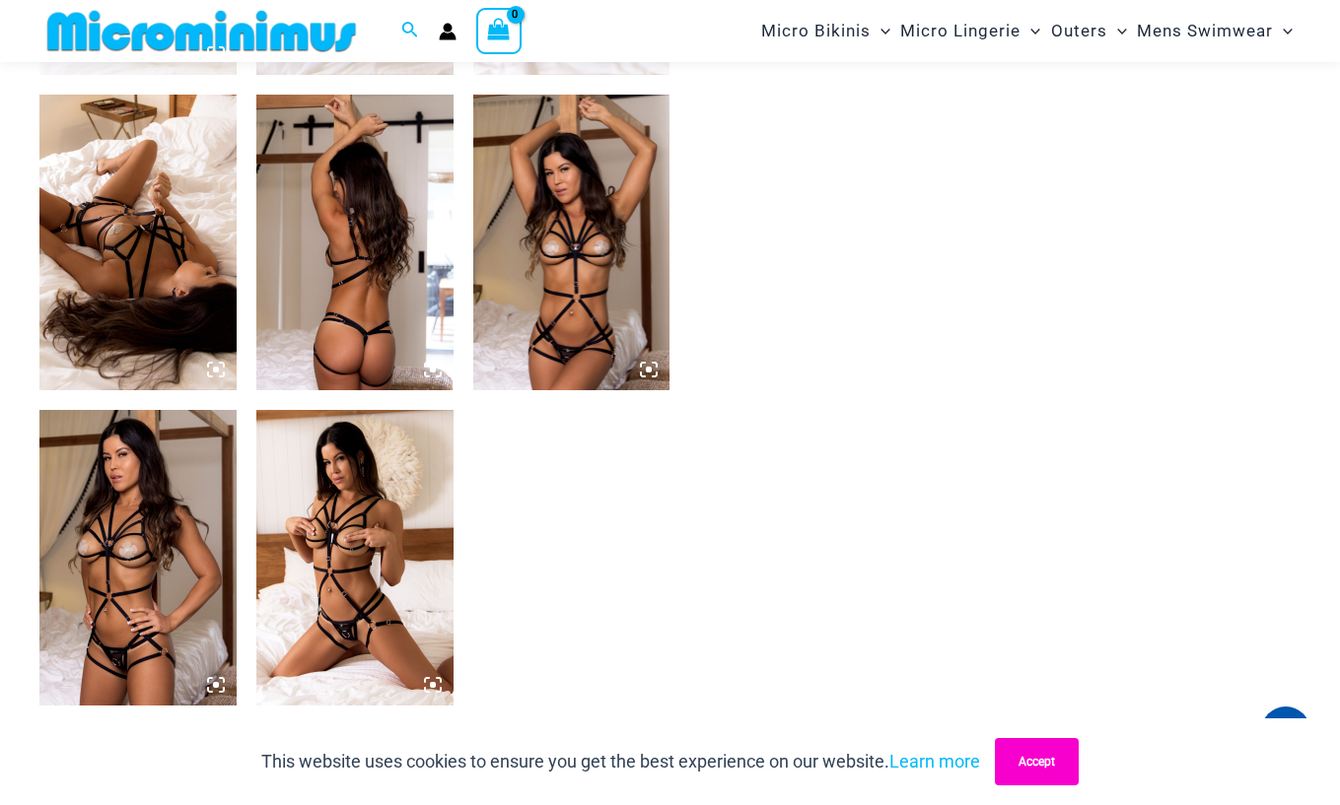
click at [1046, 762] on button "Accept" at bounding box center [1037, 761] width 84 height 47
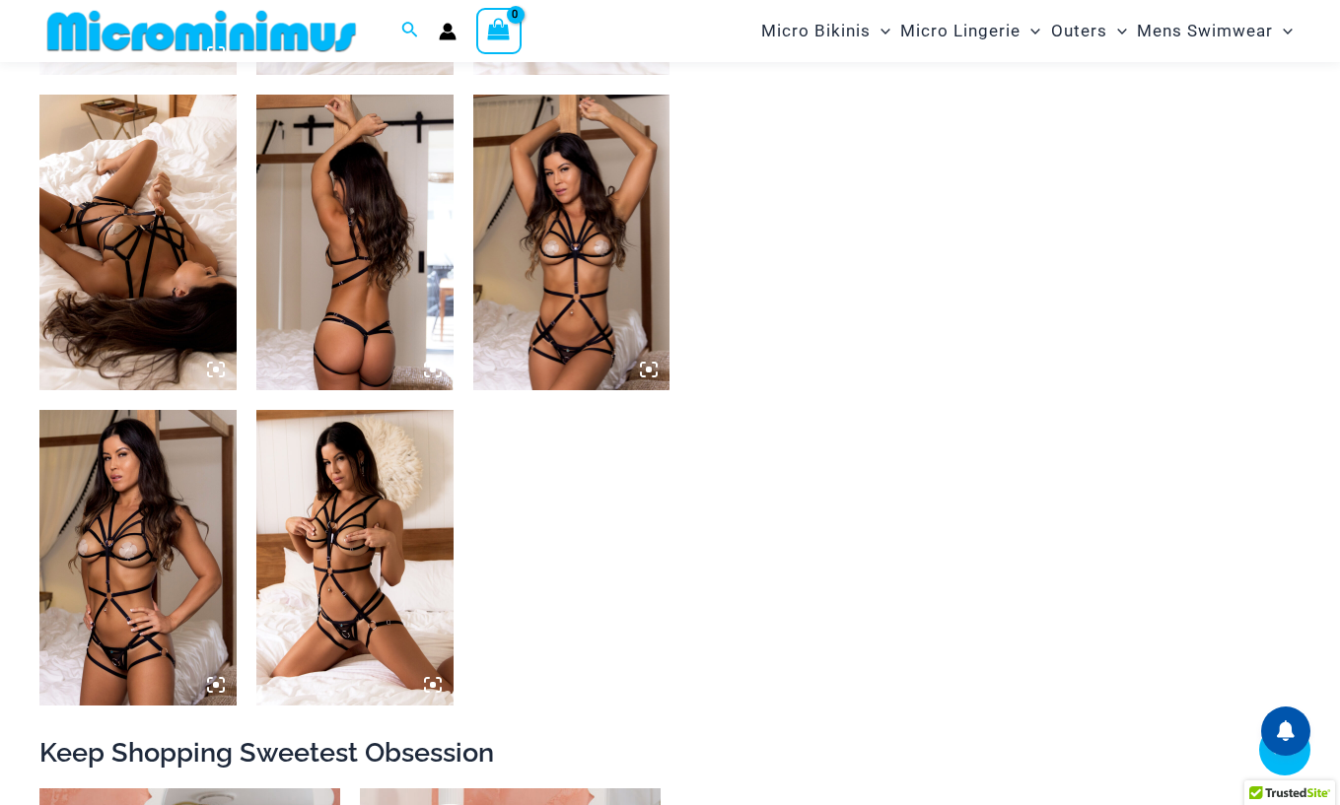
click at [212, 370] on icon at bounding box center [216, 370] width 18 height 18
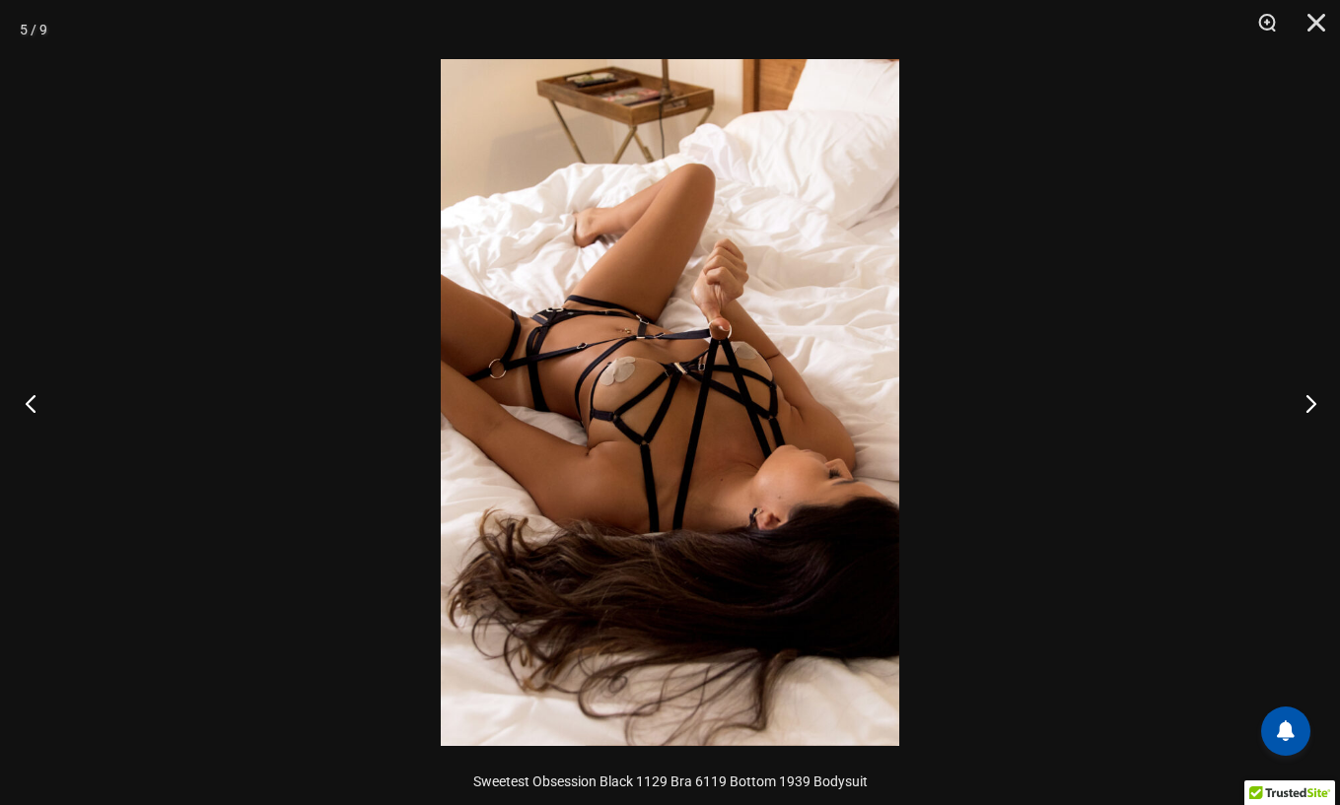
click at [38, 400] on button "Previous" at bounding box center [37, 403] width 74 height 99
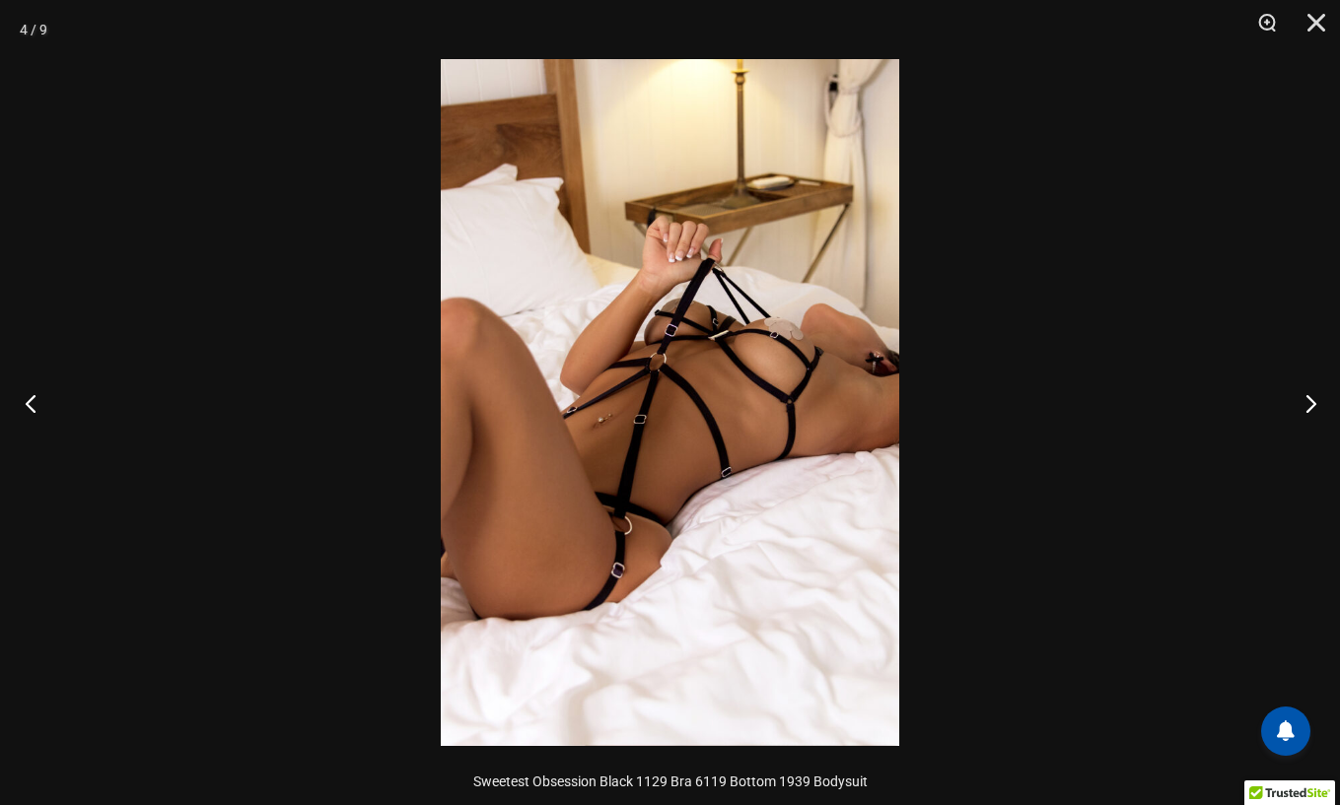
click at [39, 400] on button "Previous" at bounding box center [37, 403] width 74 height 99
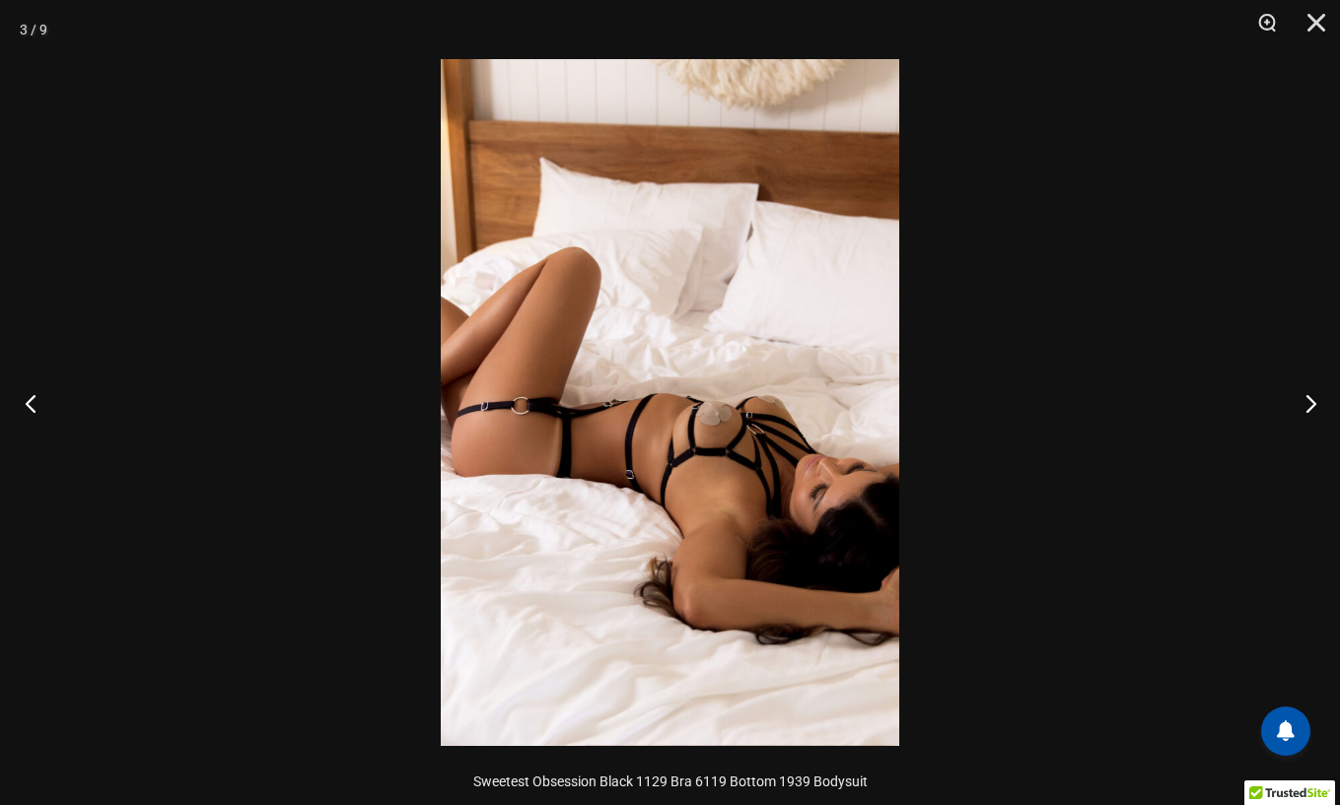
click at [39, 401] on button "Previous" at bounding box center [37, 403] width 74 height 99
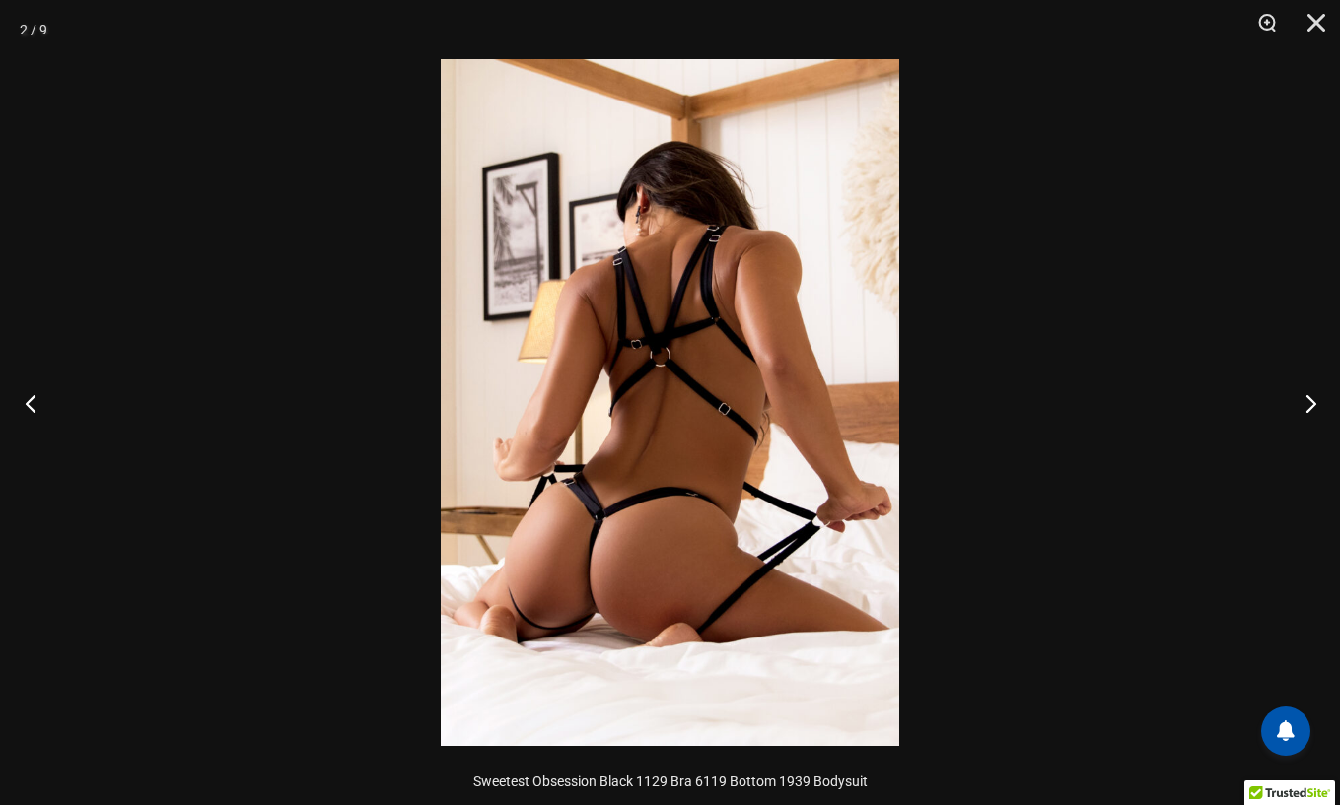
click at [39, 401] on button "Previous" at bounding box center [37, 403] width 74 height 99
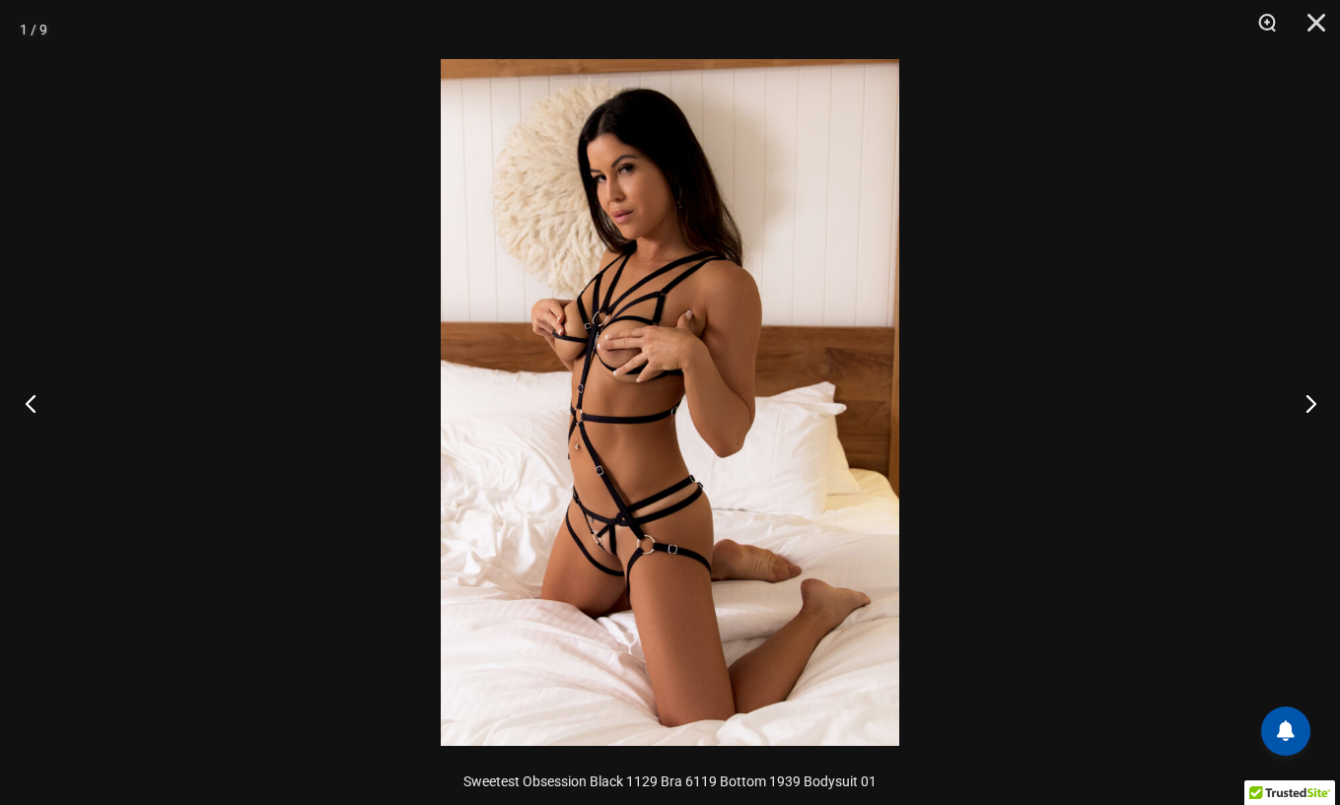
click at [39, 401] on button "Previous" at bounding box center [37, 403] width 74 height 99
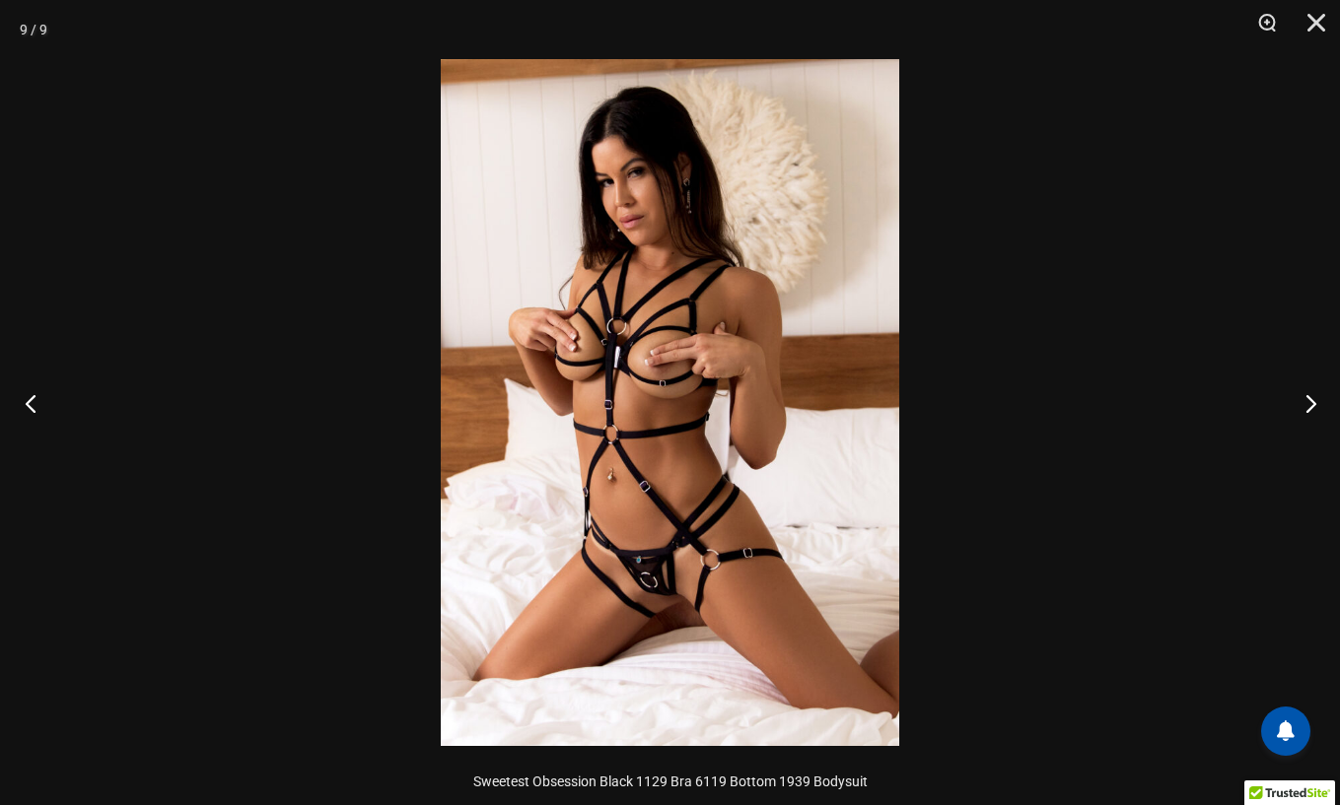
click at [39, 401] on button "Previous" at bounding box center [37, 403] width 74 height 99
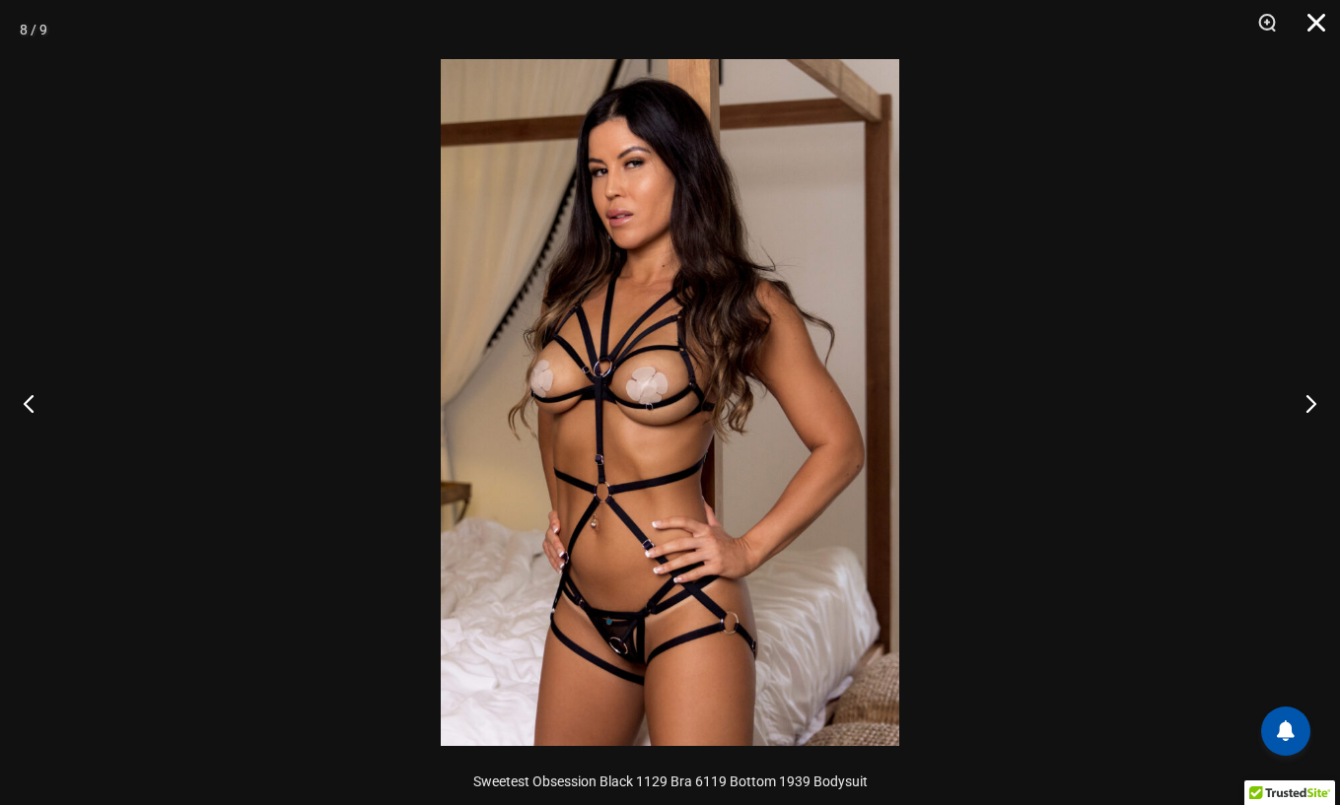
click at [1322, 24] on button "Close" at bounding box center [1309, 29] width 49 height 59
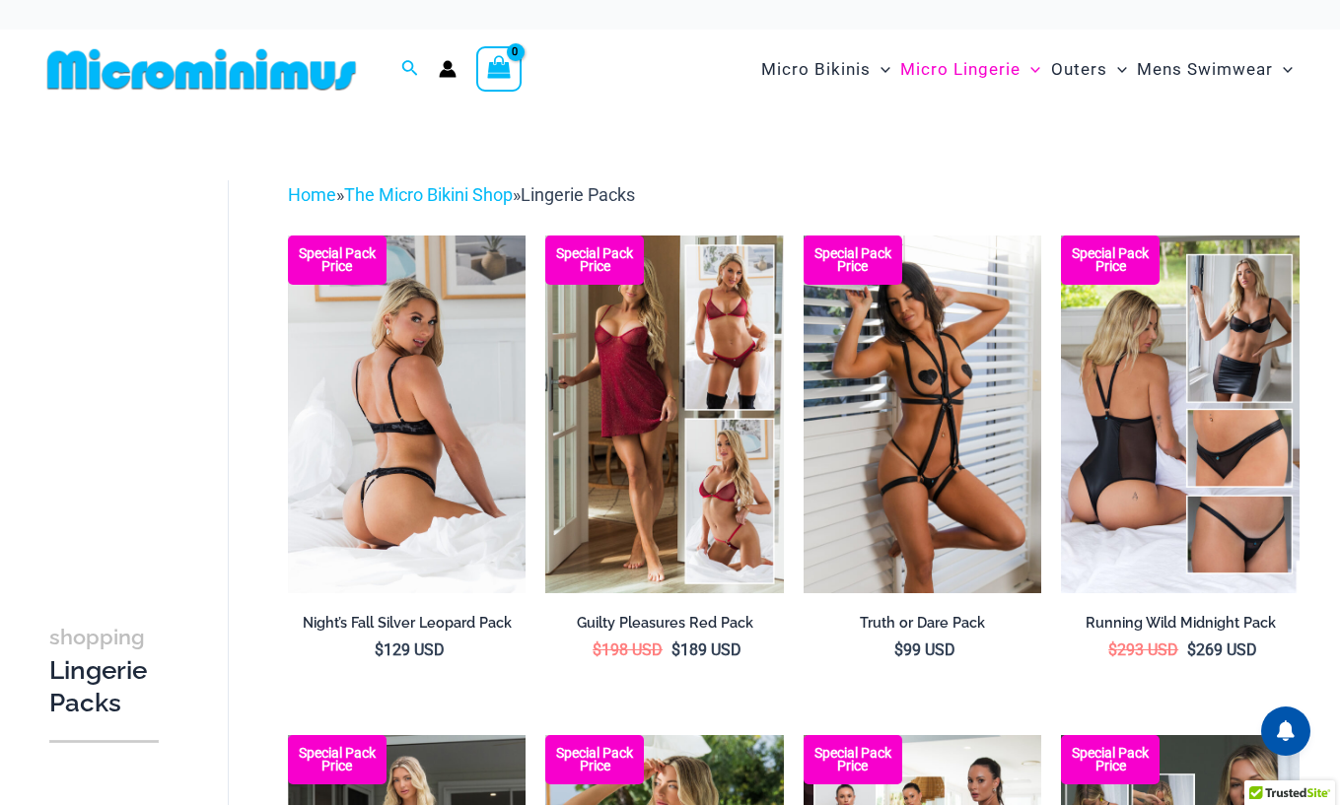
click at [397, 452] on img at bounding box center [407, 414] width 239 height 357
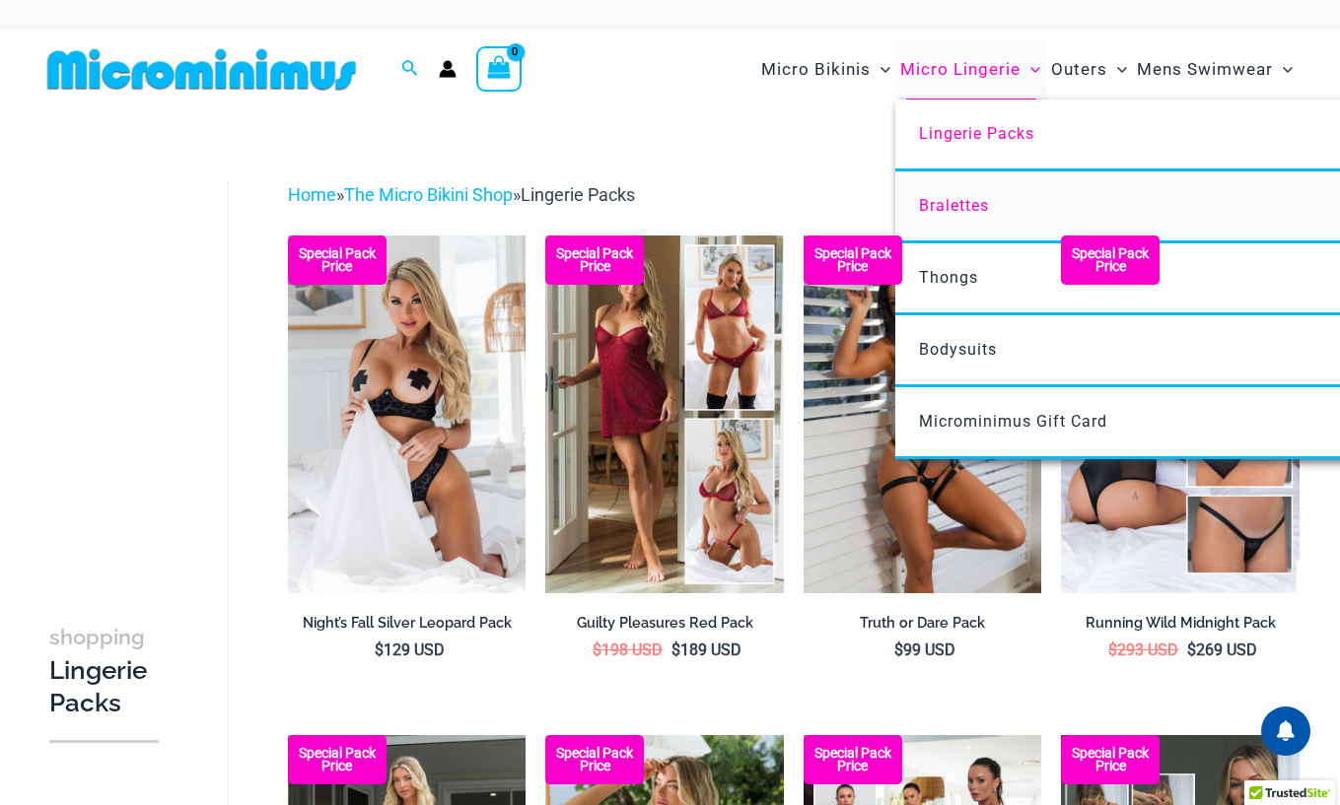
click at [976, 214] on link "Bralettes" at bounding box center [1188, 208] width 587 height 72
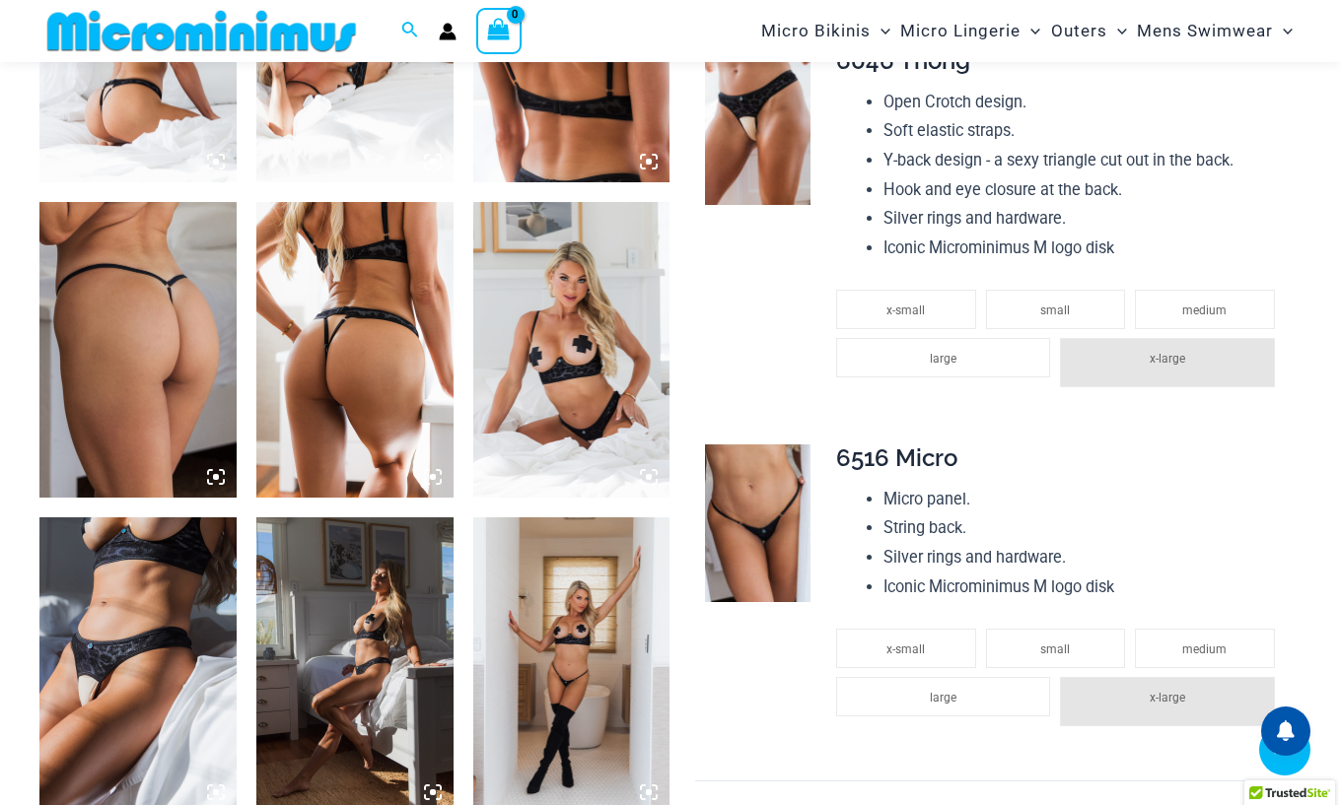
scroll to position [1266, 0]
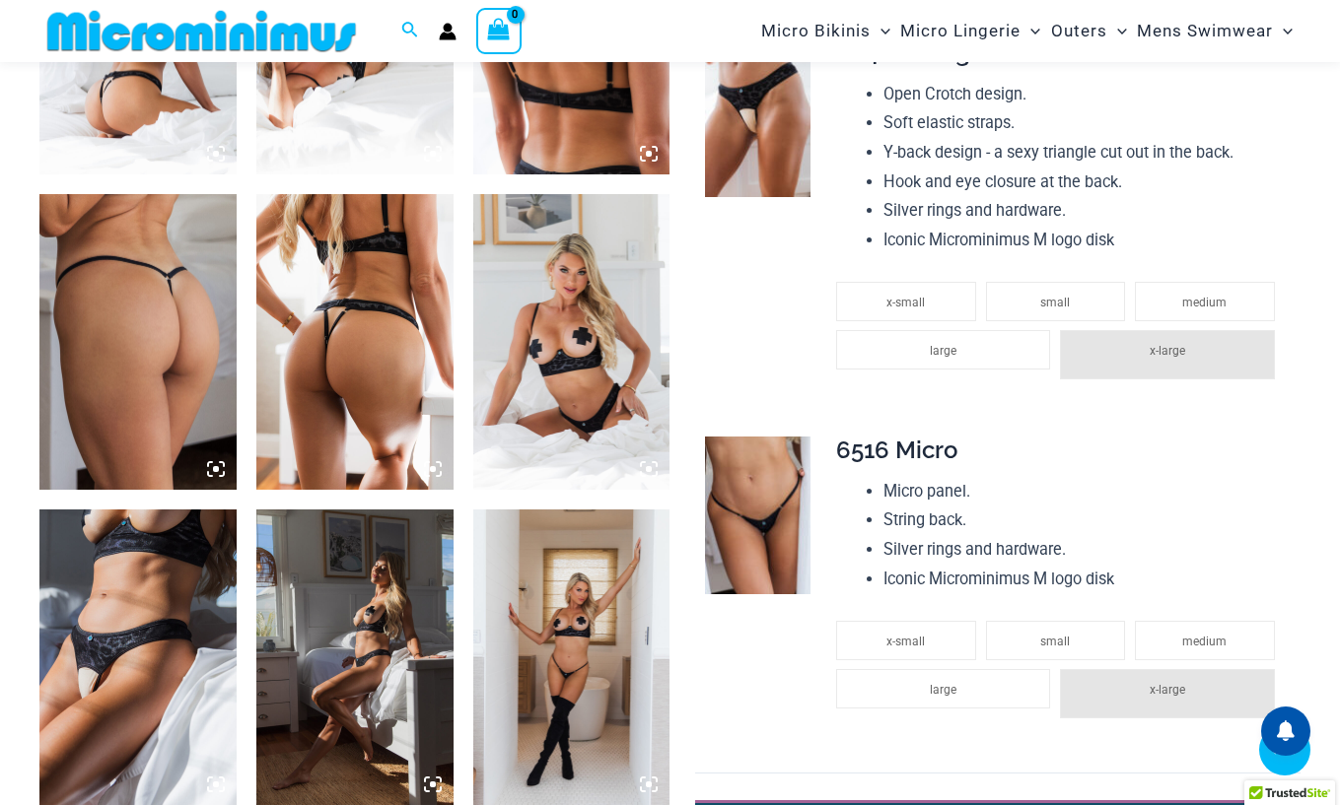
click at [542, 367] on img at bounding box center [571, 342] width 197 height 296
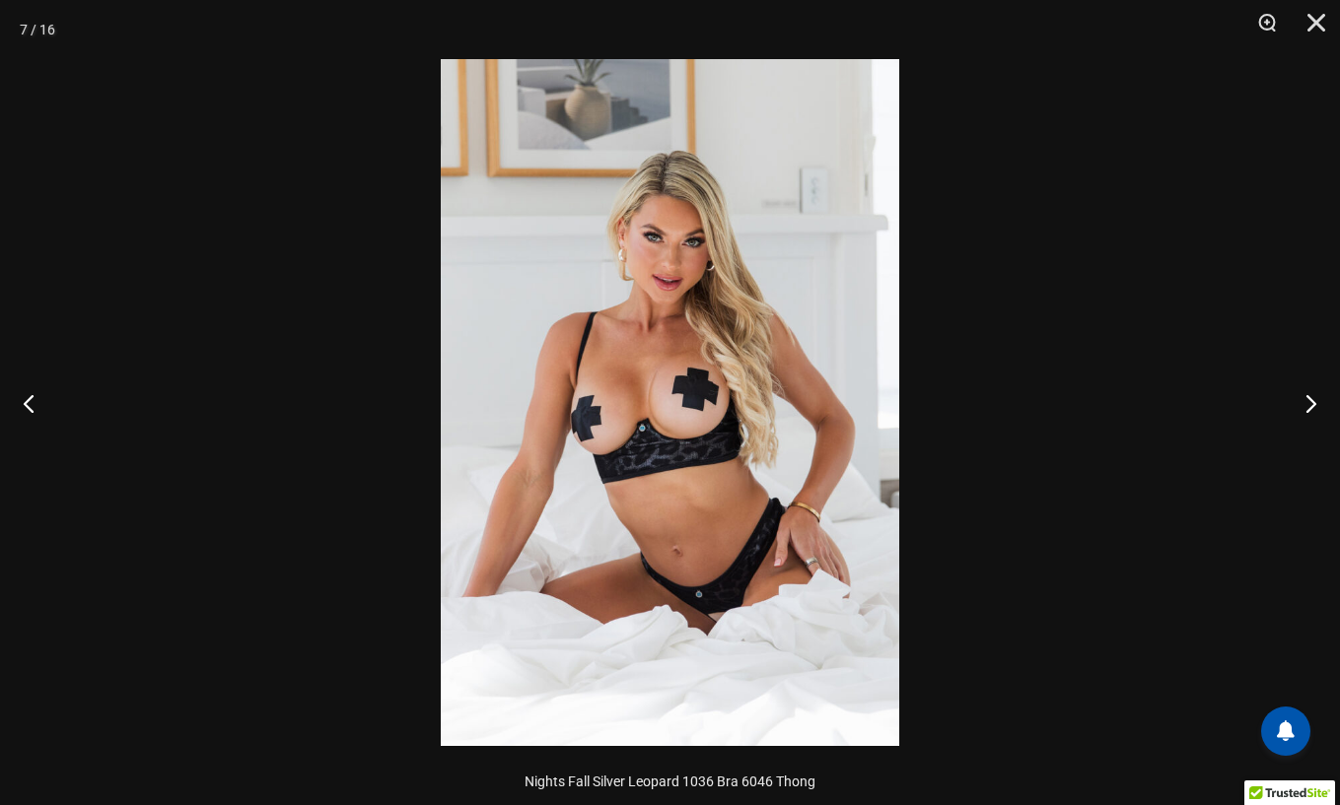
click at [643, 433] on img at bounding box center [670, 402] width 458 height 687
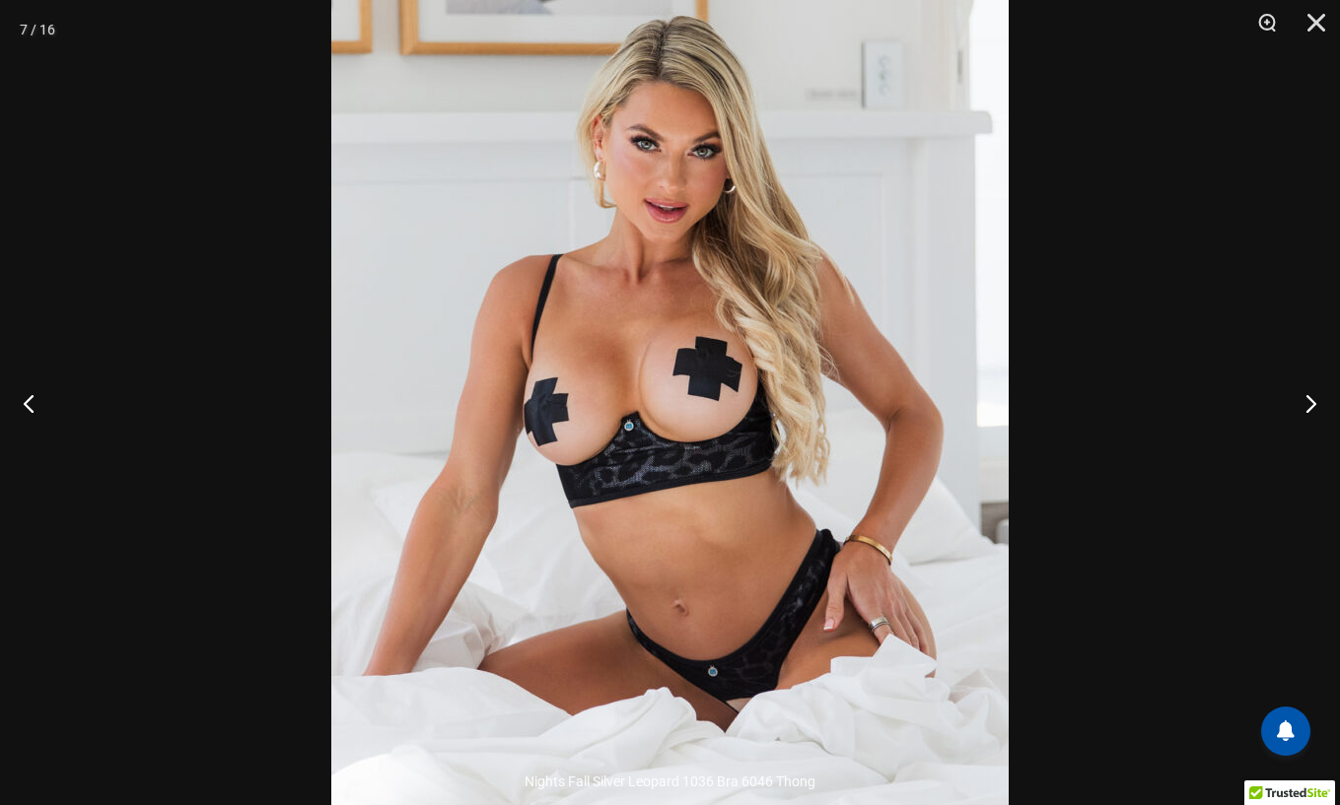
click at [741, 704] on img at bounding box center [669, 388] width 677 height 1015
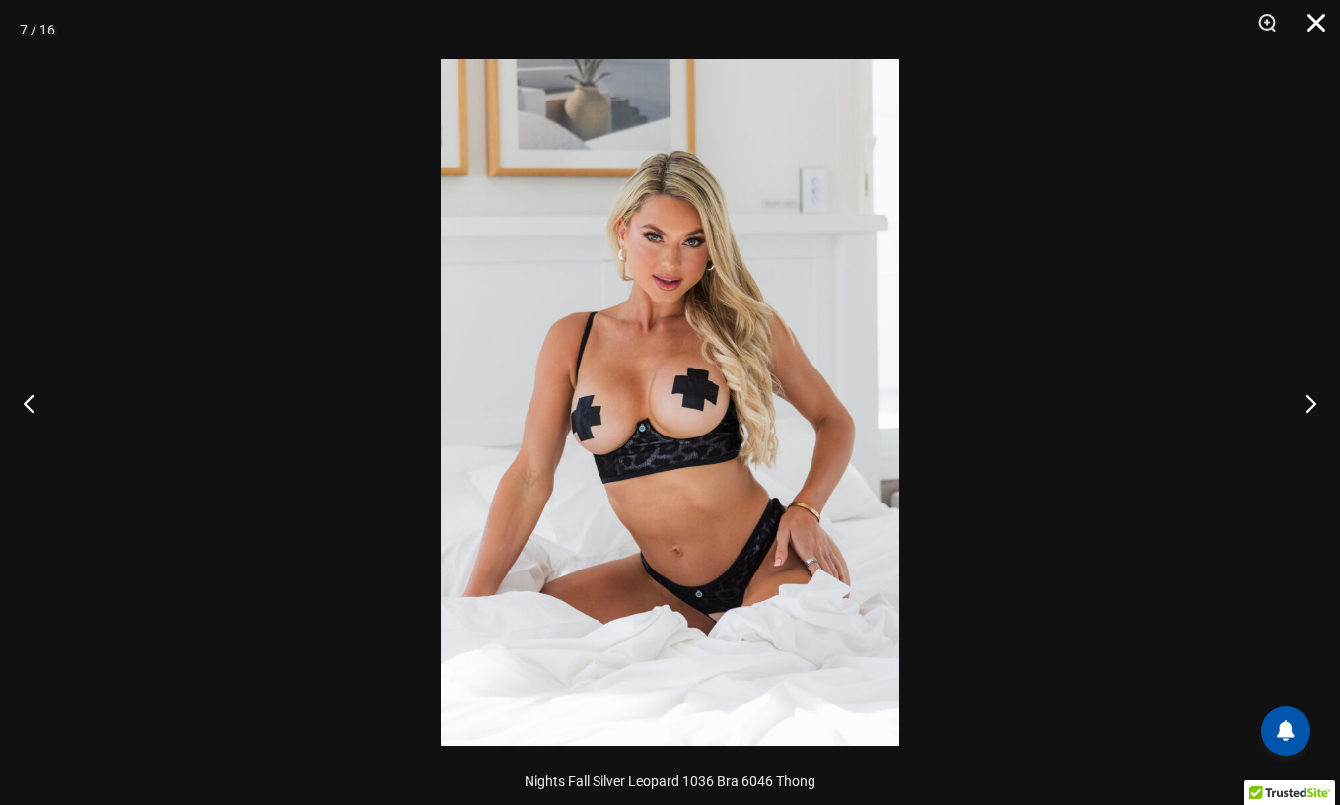
click at [1314, 34] on button "Close" at bounding box center [1309, 29] width 49 height 59
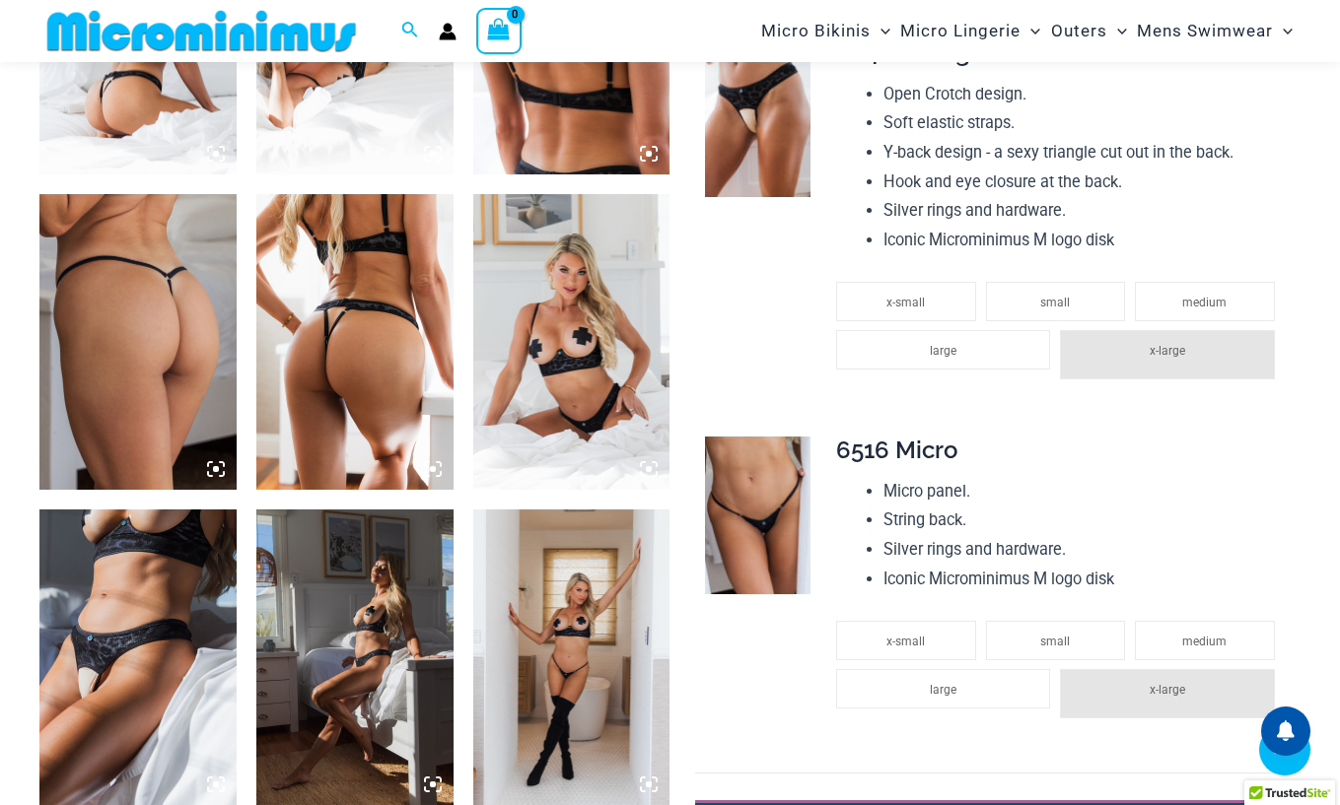
click at [596, 614] on img at bounding box center [571, 658] width 197 height 296
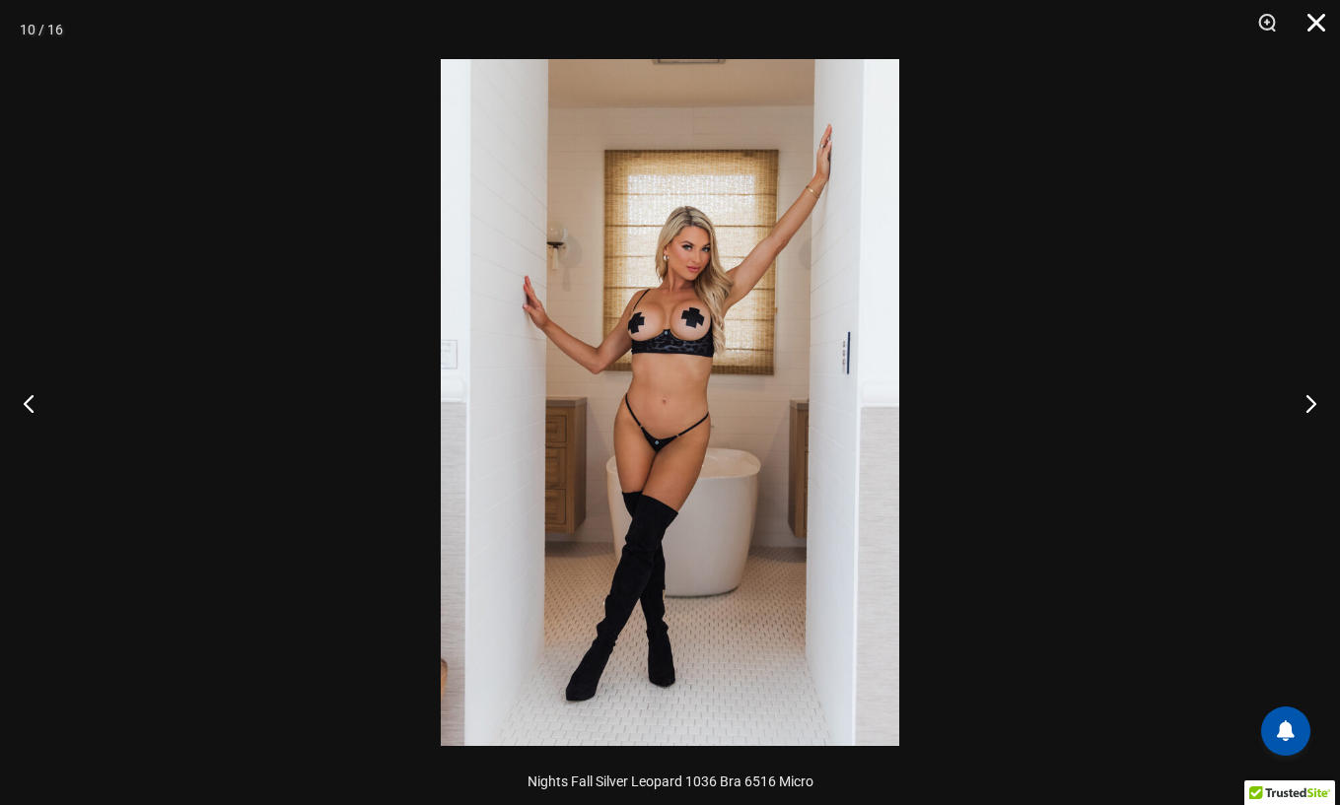
click at [1322, 26] on button "Close" at bounding box center [1309, 29] width 49 height 59
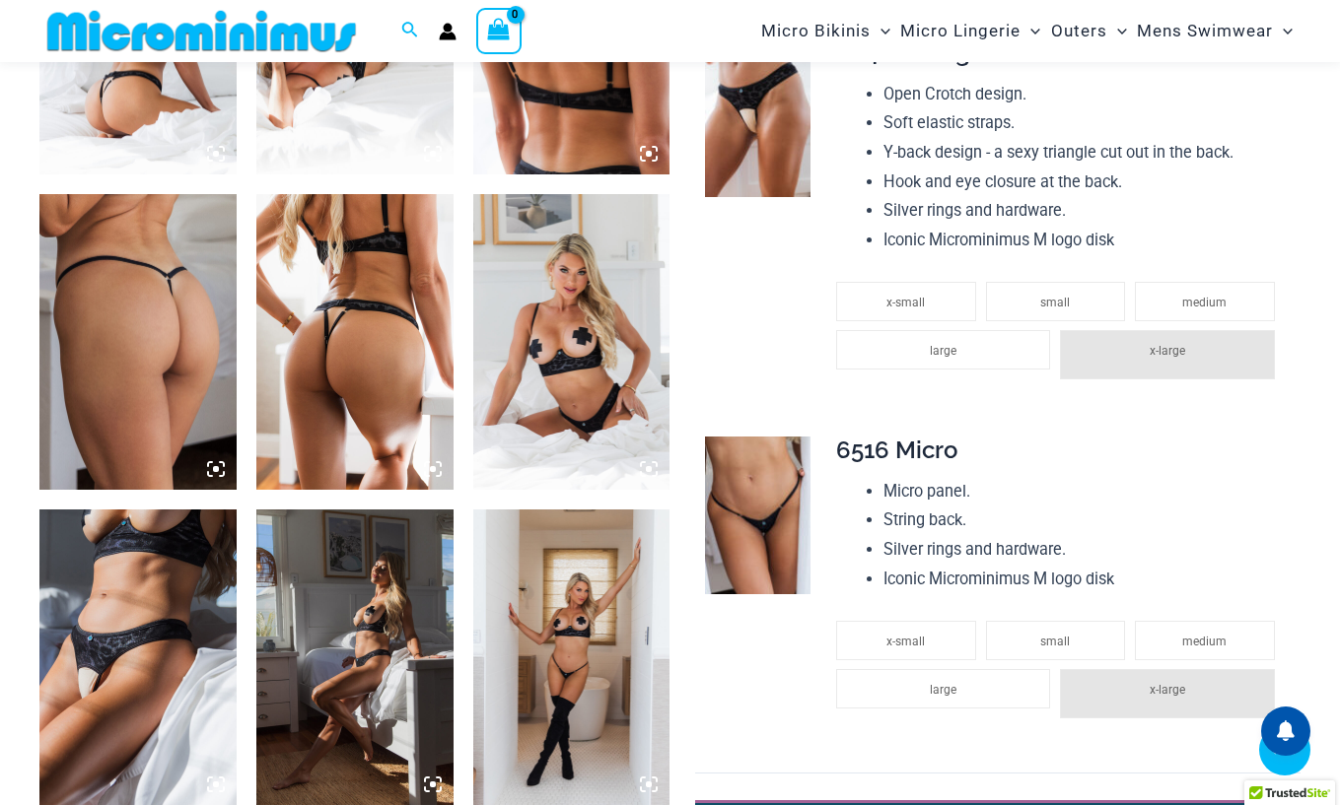
click at [132, 688] on img at bounding box center [137, 658] width 197 height 296
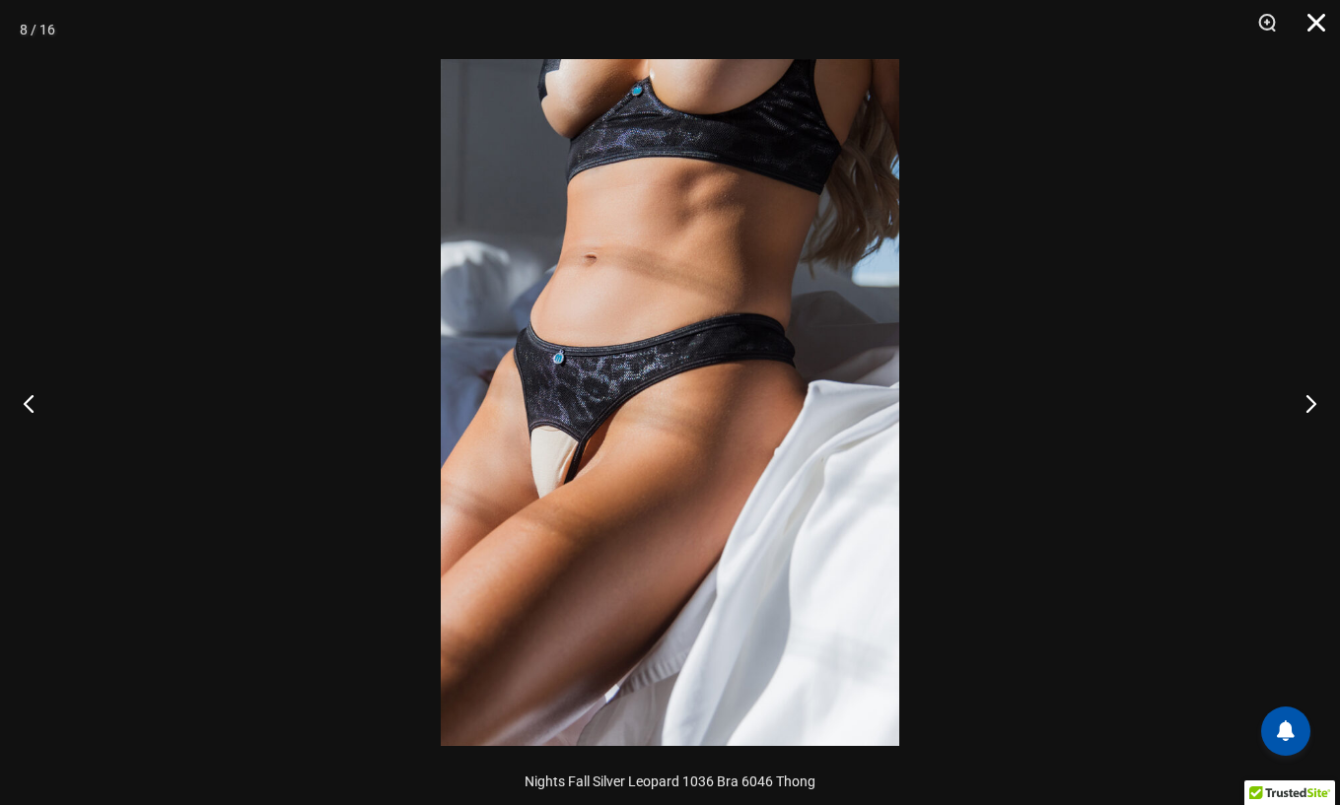
click at [1307, 18] on button "Close" at bounding box center [1309, 29] width 49 height 59
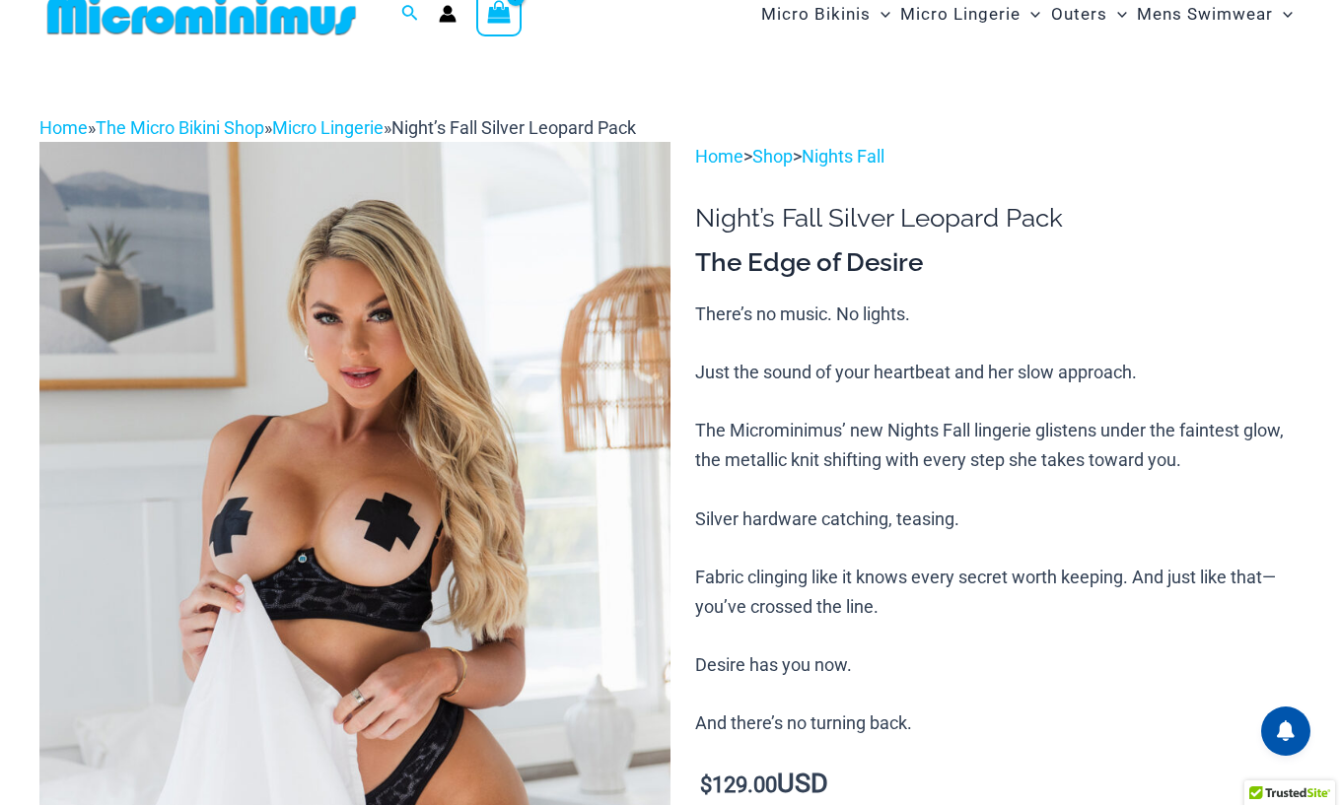
scroll to position [0, 0]
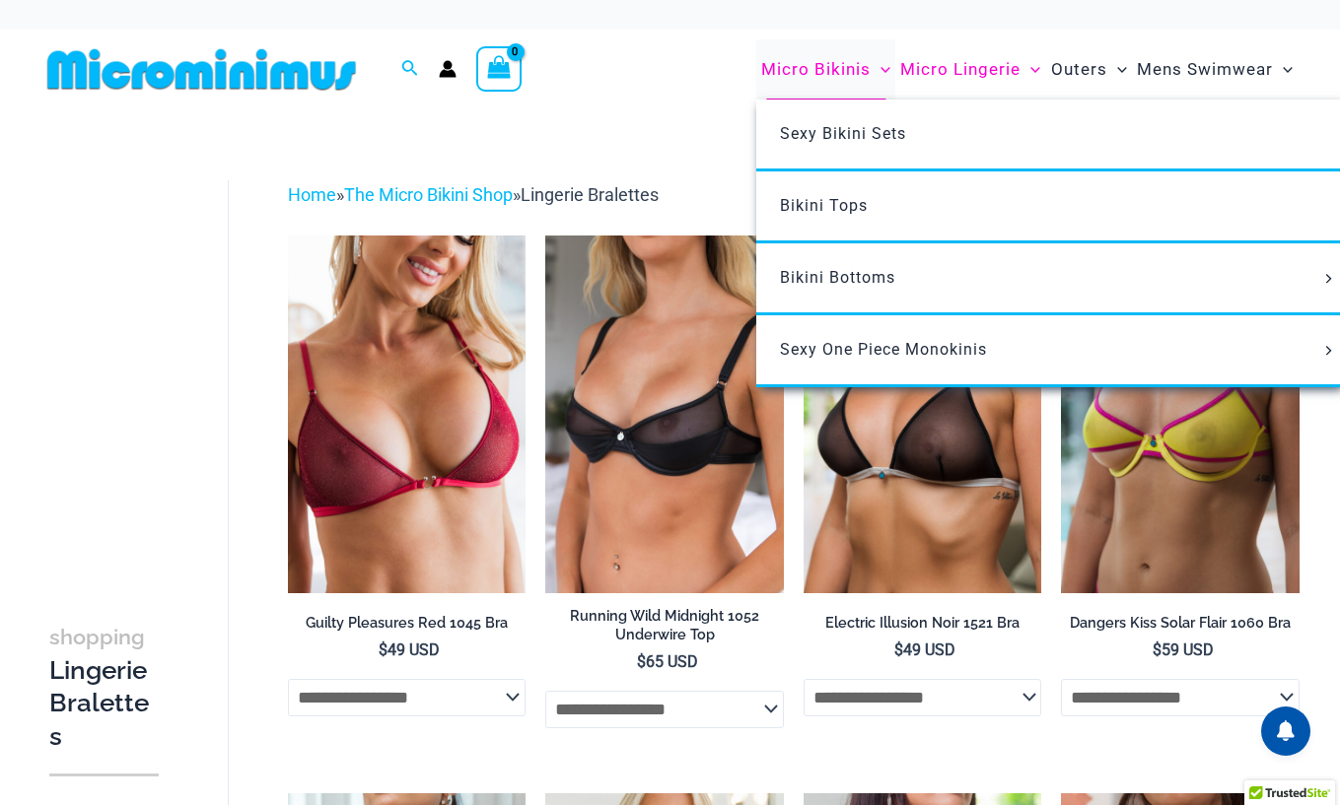
click at [845, 64] on span "Micro Bikinis" at bounding box center [815, 69] width 109 height 50
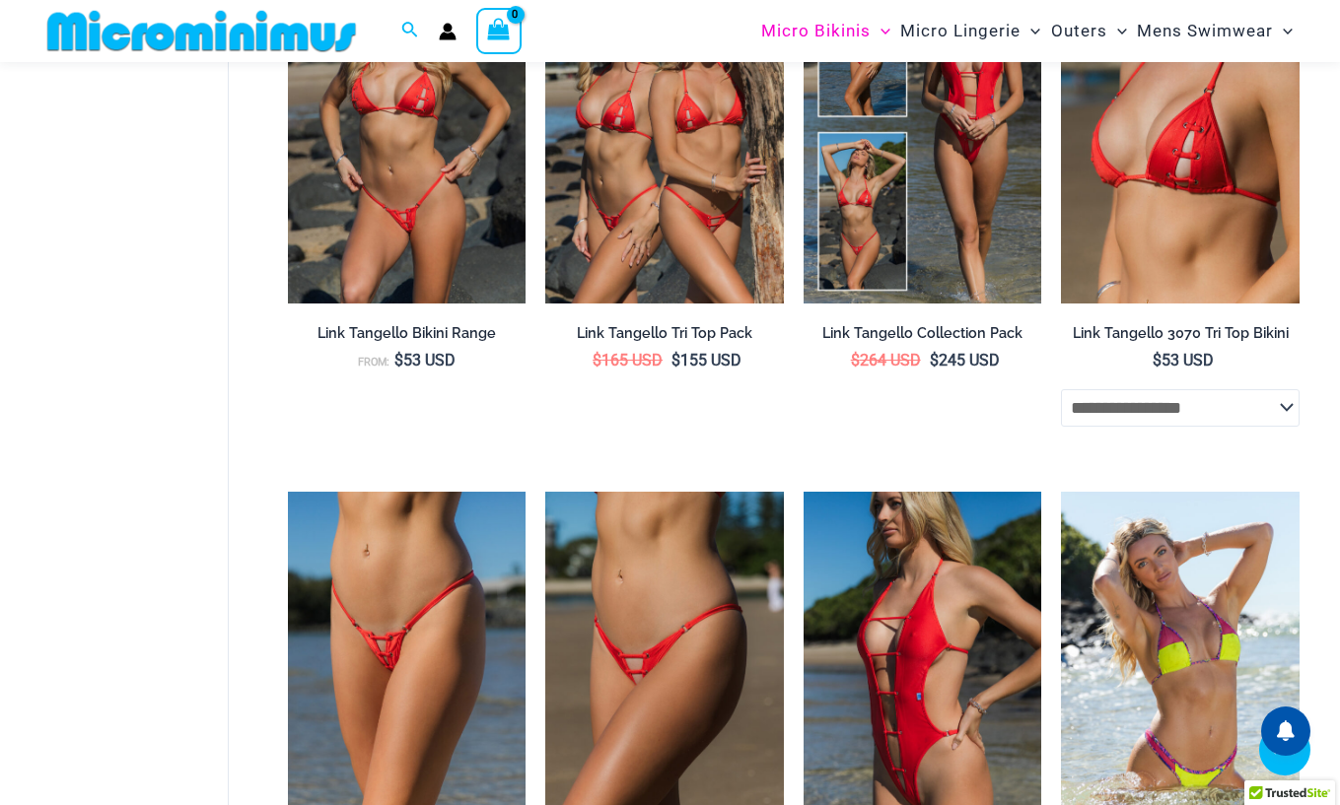
scroll to position [1956, 0]
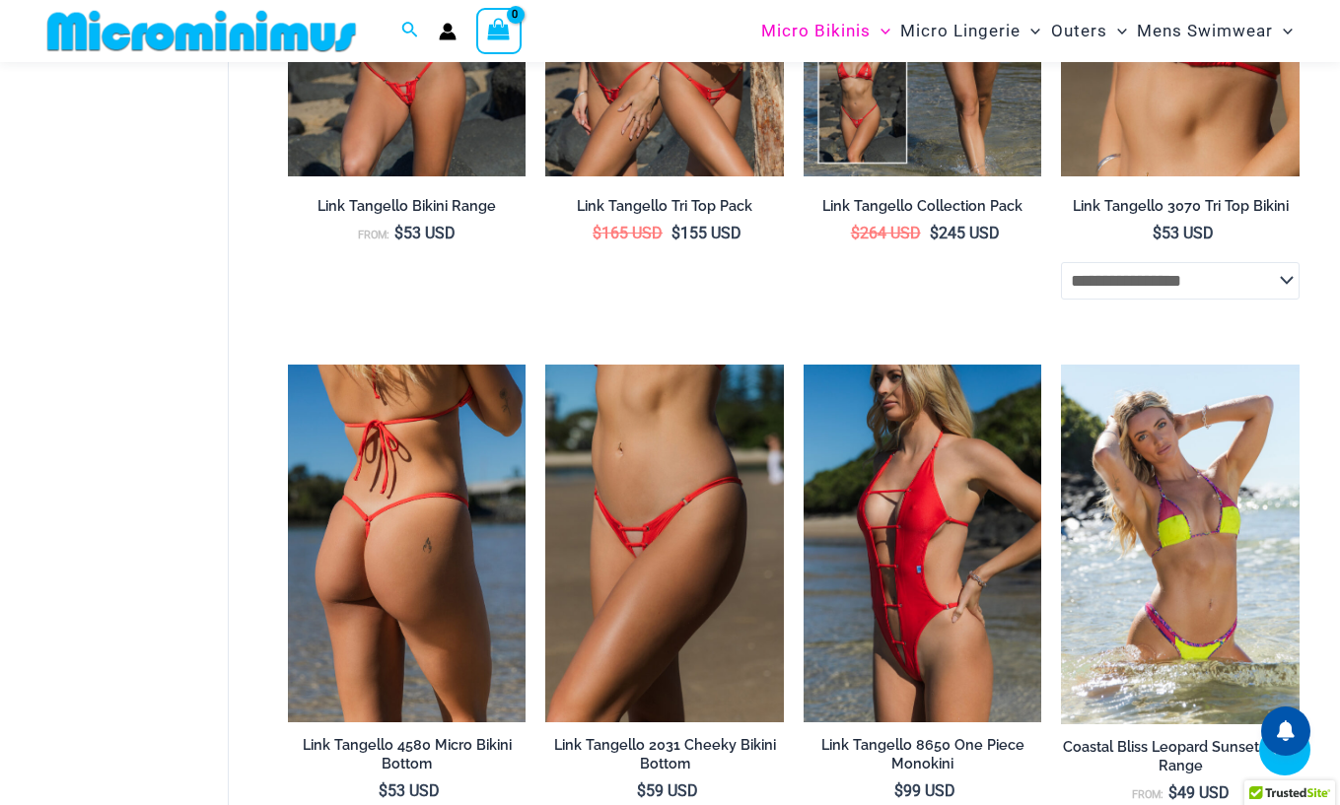
click at [409, 591] on img at bounding box center [407, 543] width 239 height 357
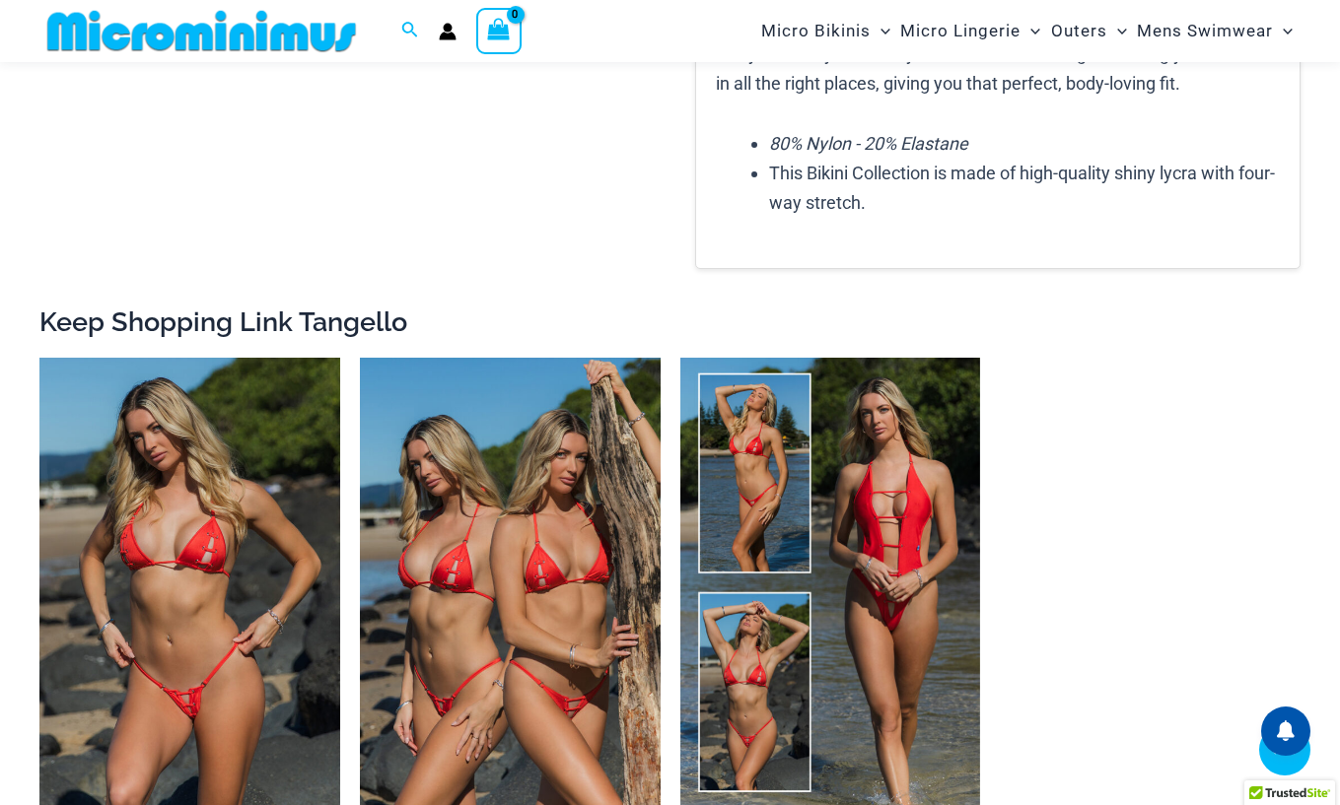
scroll to position [2150, 0]
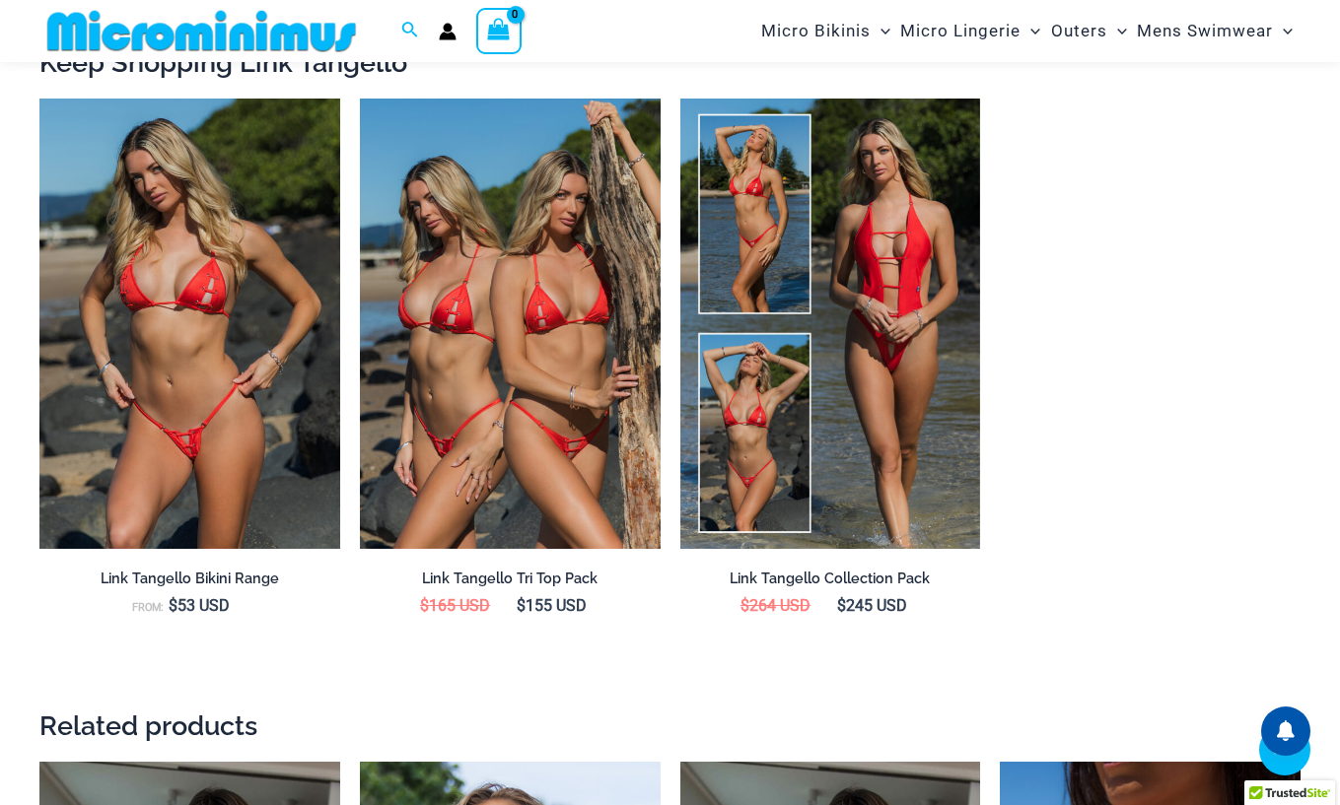
click at [197, 36] on img at bounding box center [201, 31] width 324 height 44
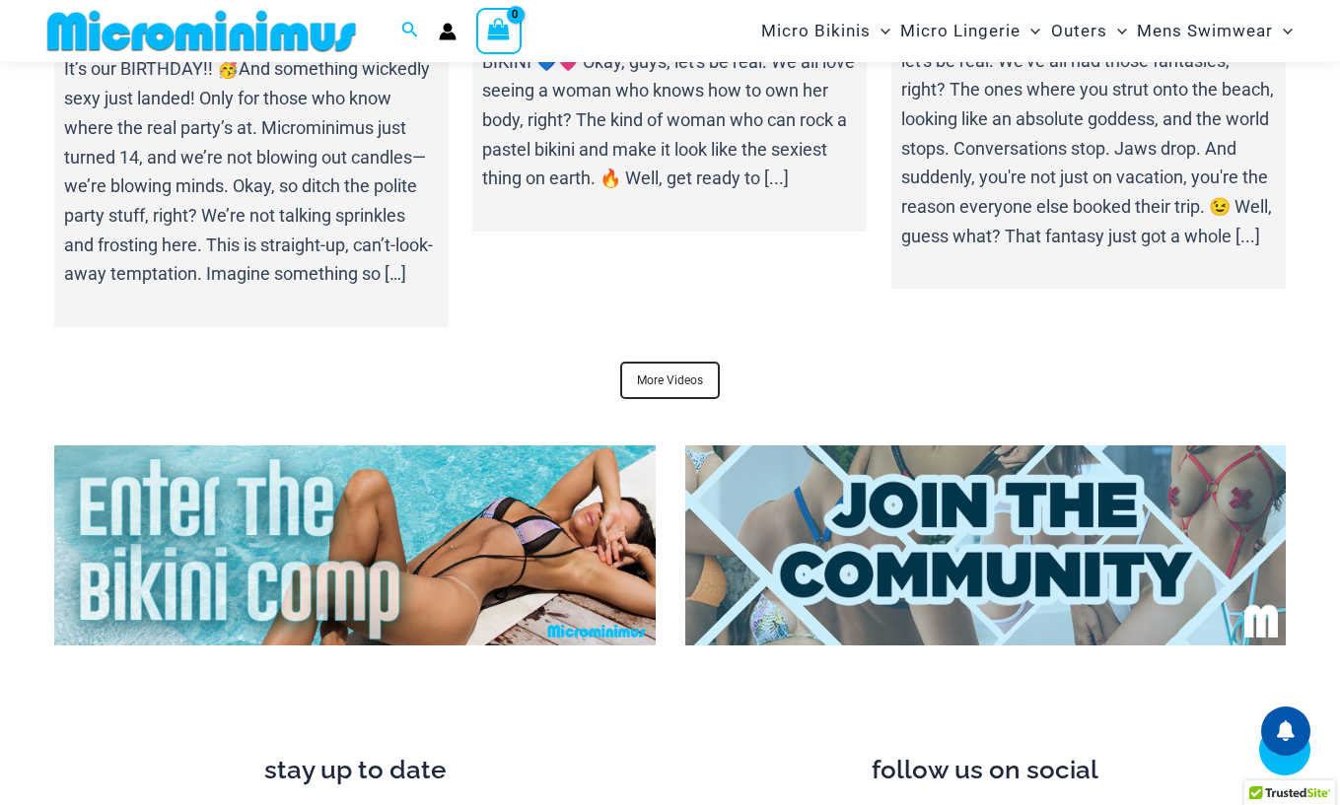
scroll to position [7231, 0]
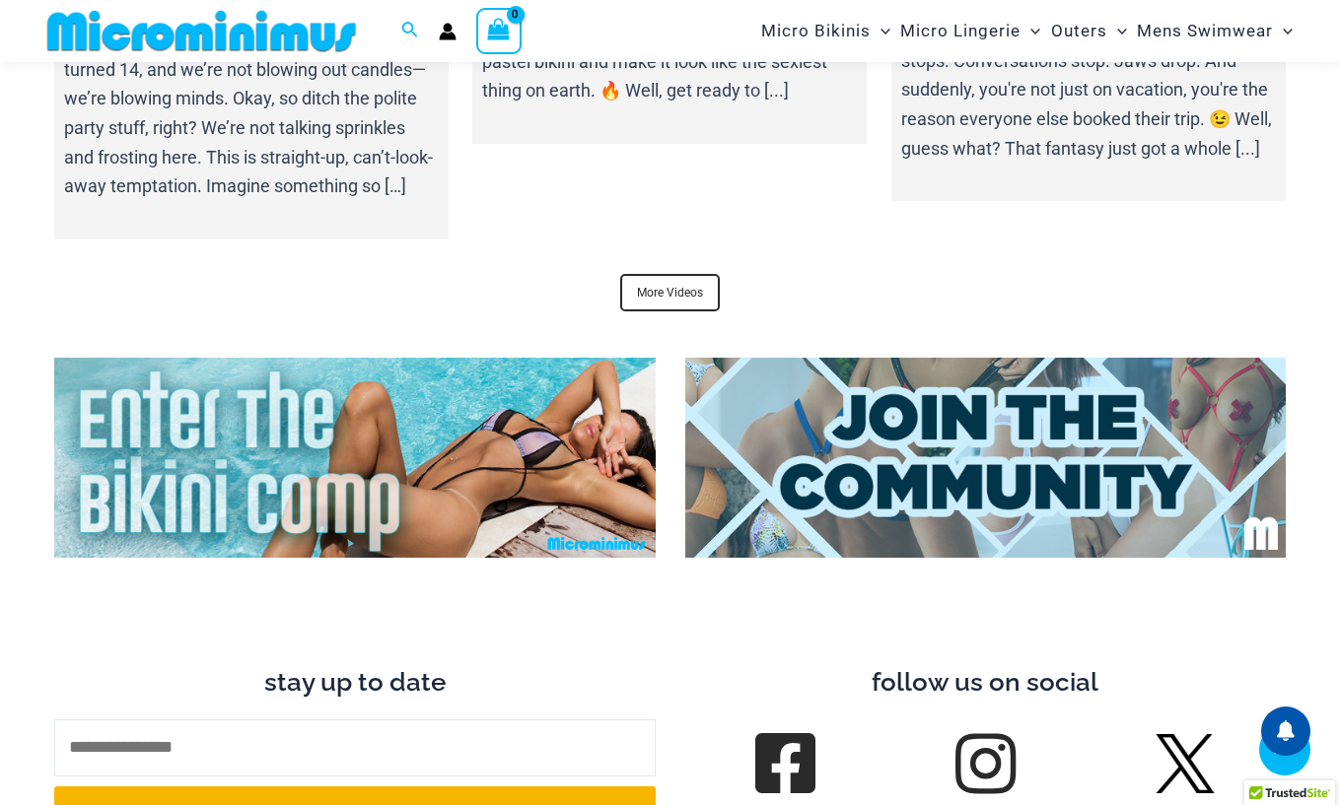
click at [367, 527] on img at bounding box center [354, 458] width 601 height 200
